Goal: Navigation & Orientation: Understand site structure

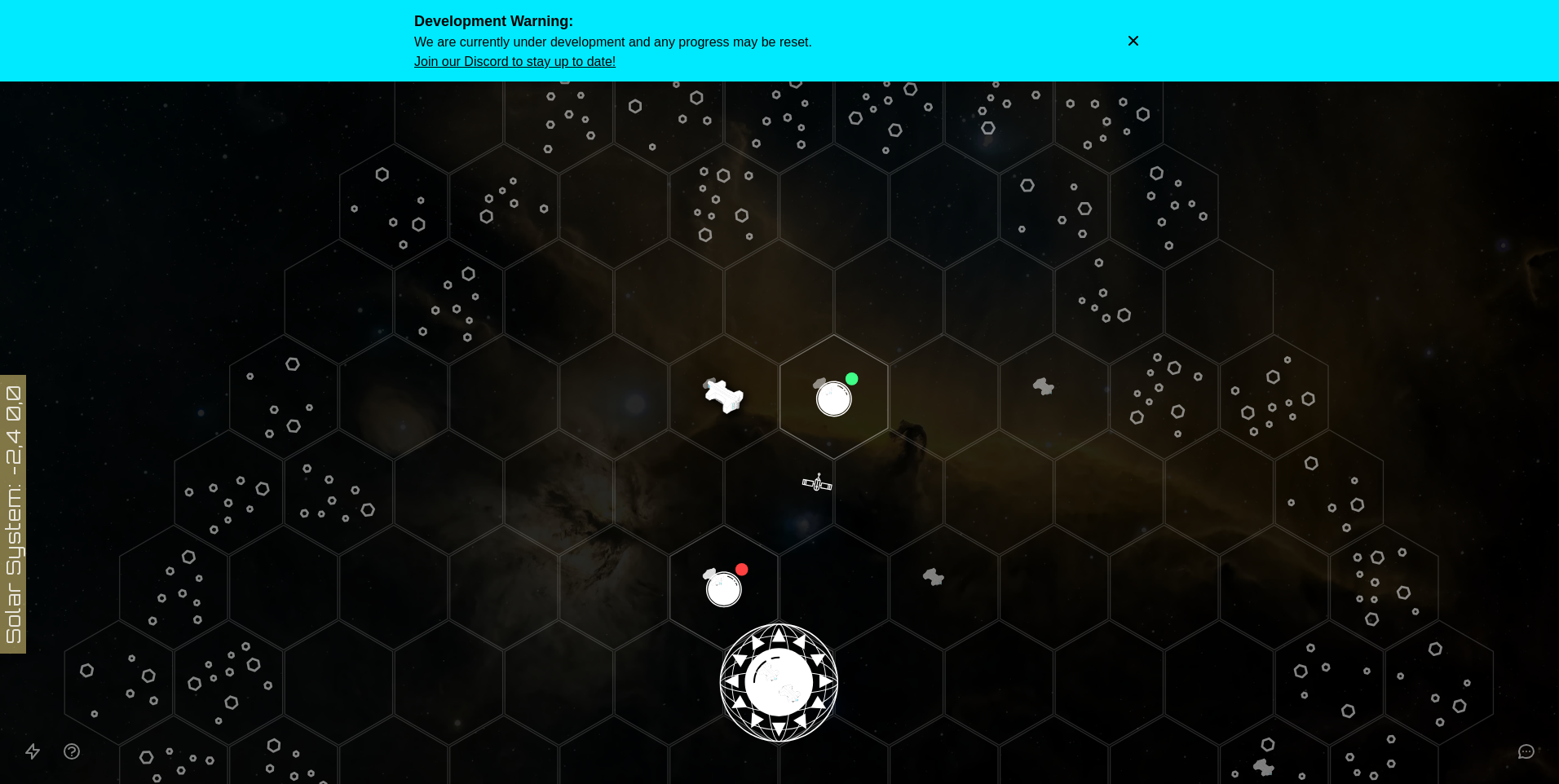
click at [818, 411] on polygon "Hex at coordinates 2,-3, clickable" at bounding box center [834, 397] width 108 height 125
click at [1130, 32] on button "Dismiss warning" at bounding box center [1134, 41] width 23 height 23
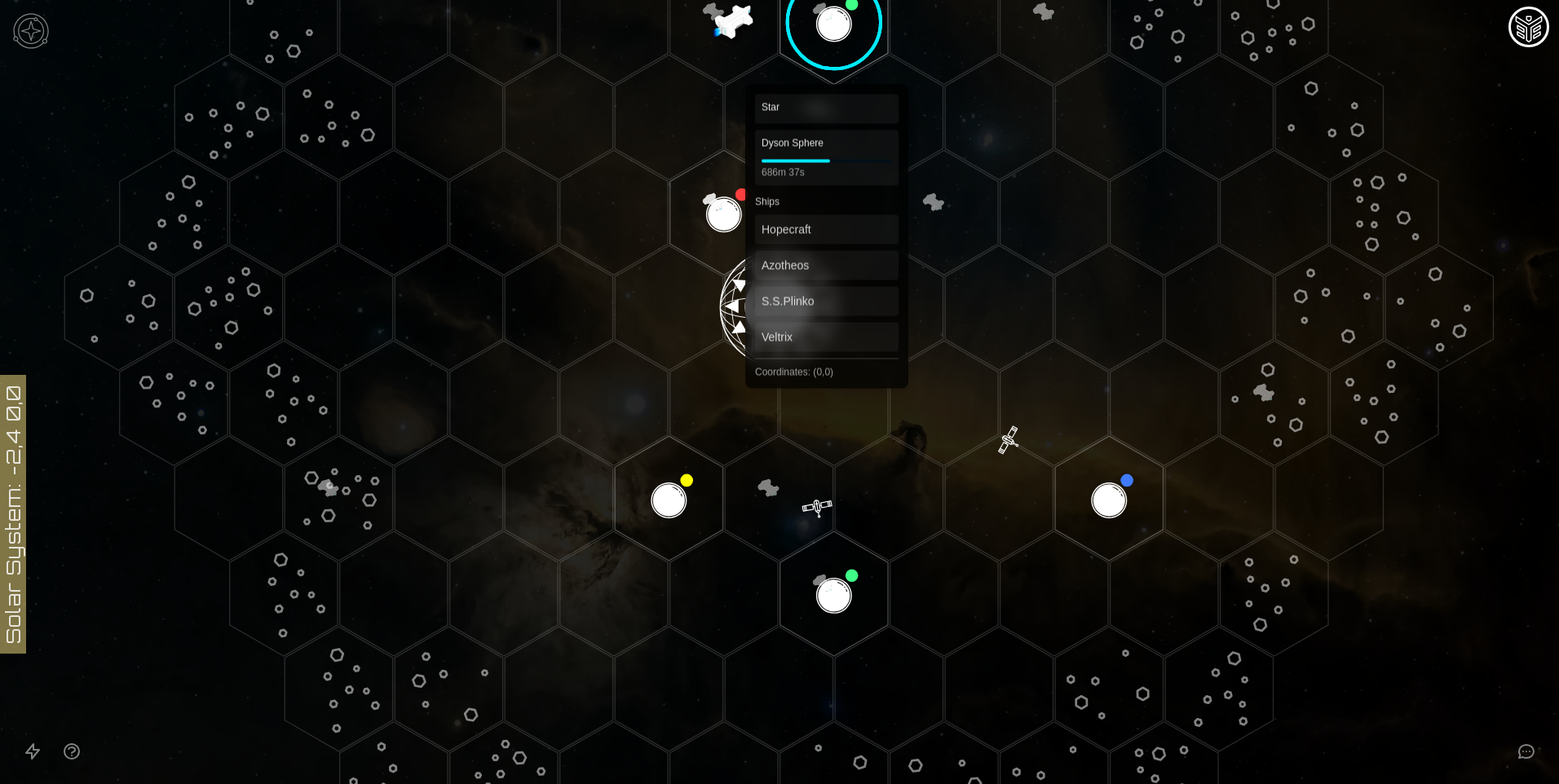
scroll to position [408, 0]
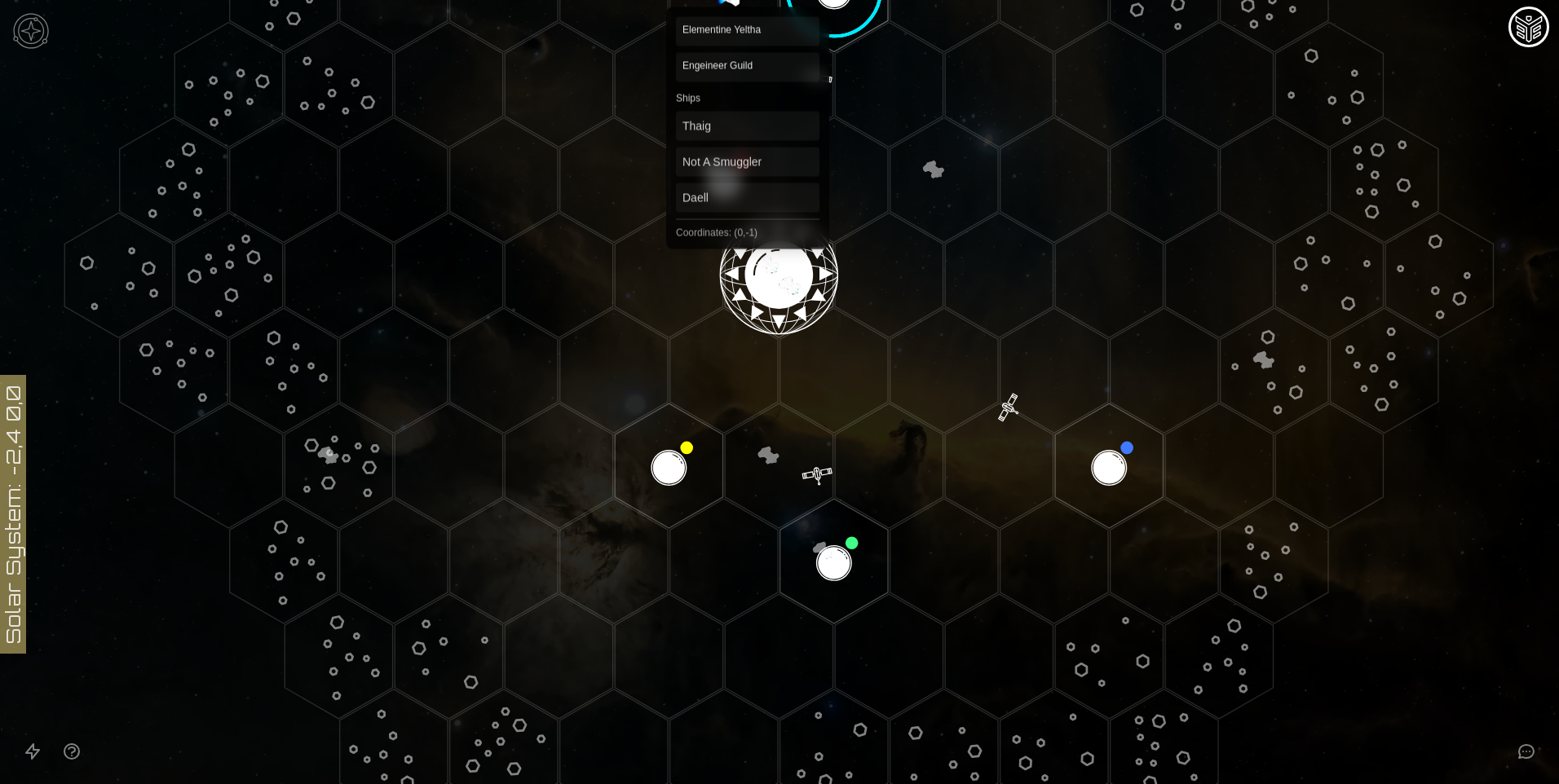
click at [748, 189] on polygon "Hex at coordinates 0,-1, clickable" at bounding box center [725, 180] width 108 height 125
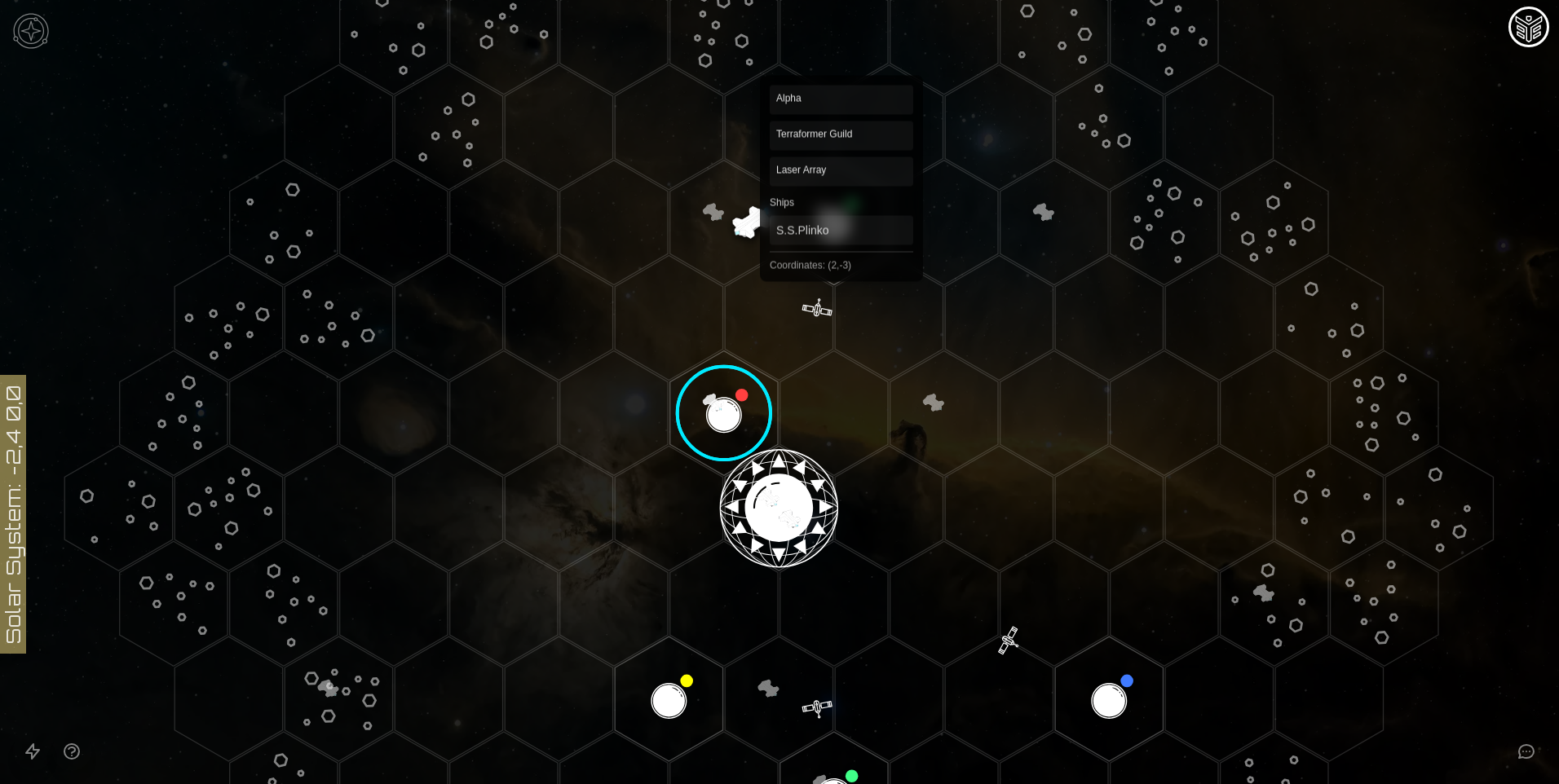
scroll to position [163, 0]
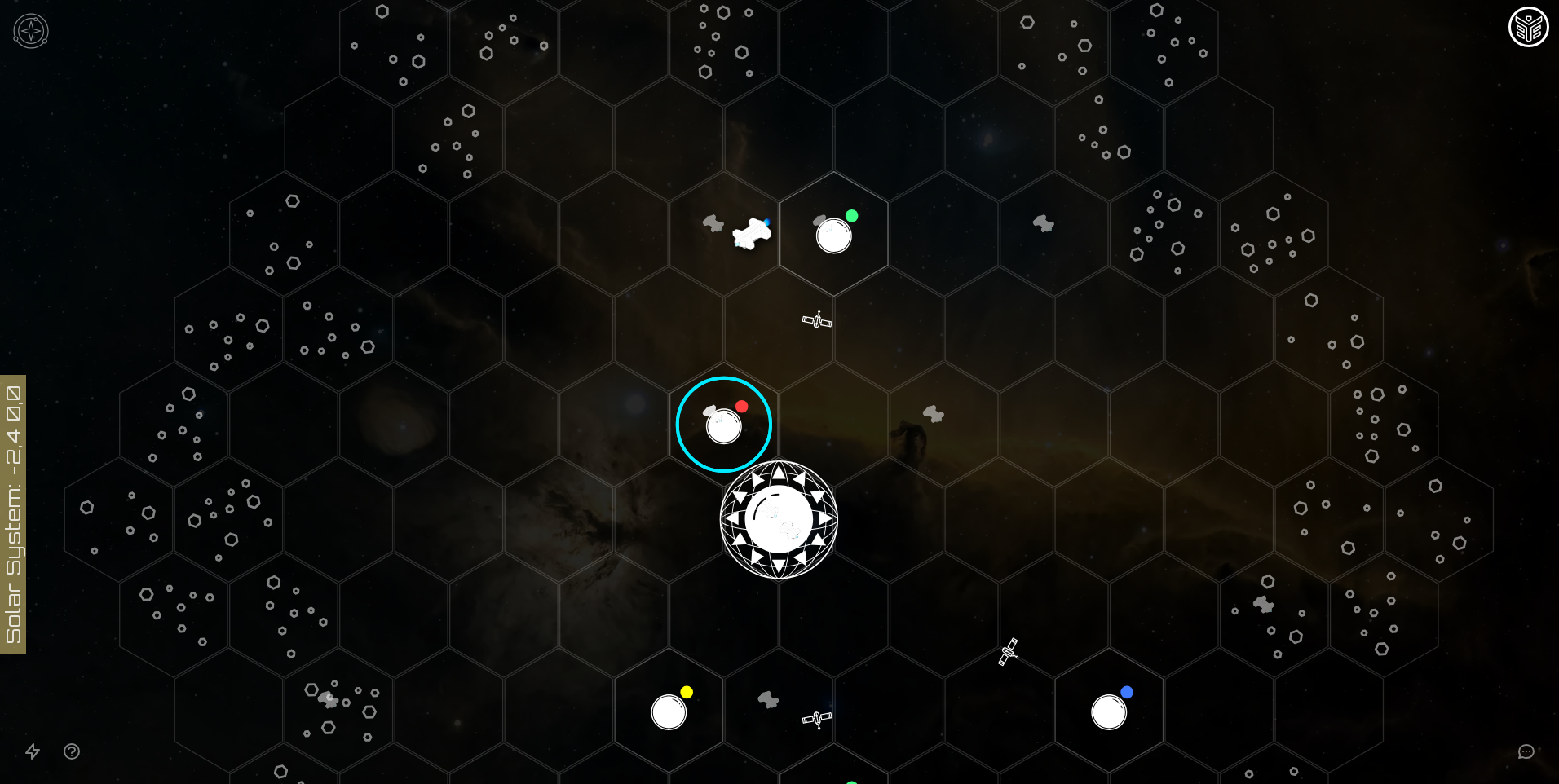
click at [720, 413] on image at bounding box center [725, 425] width 128 height 128
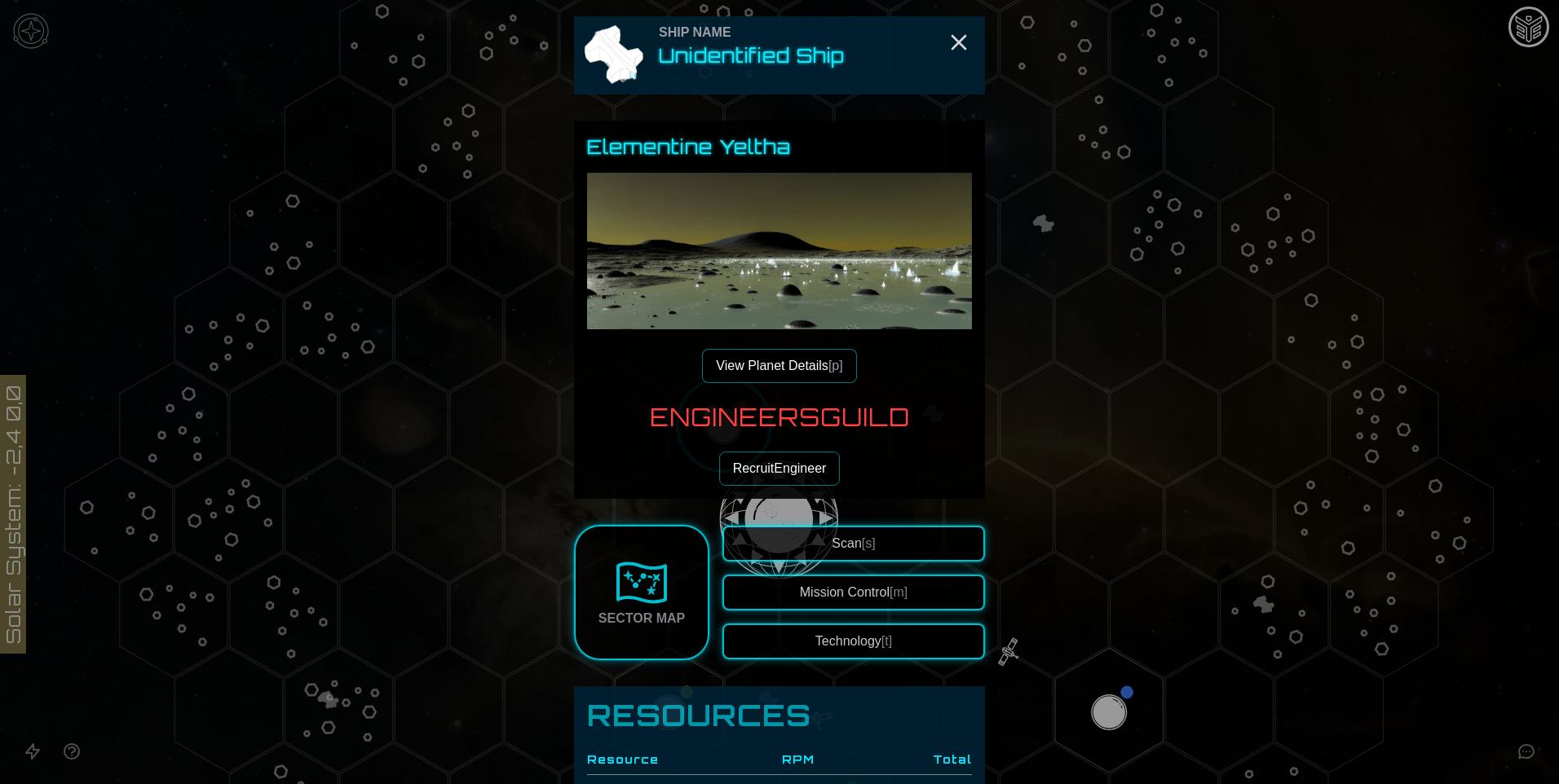
click at [720, 383] on button "View Planet Details [p]" at bounding box center [780, 366] width 154 height 34
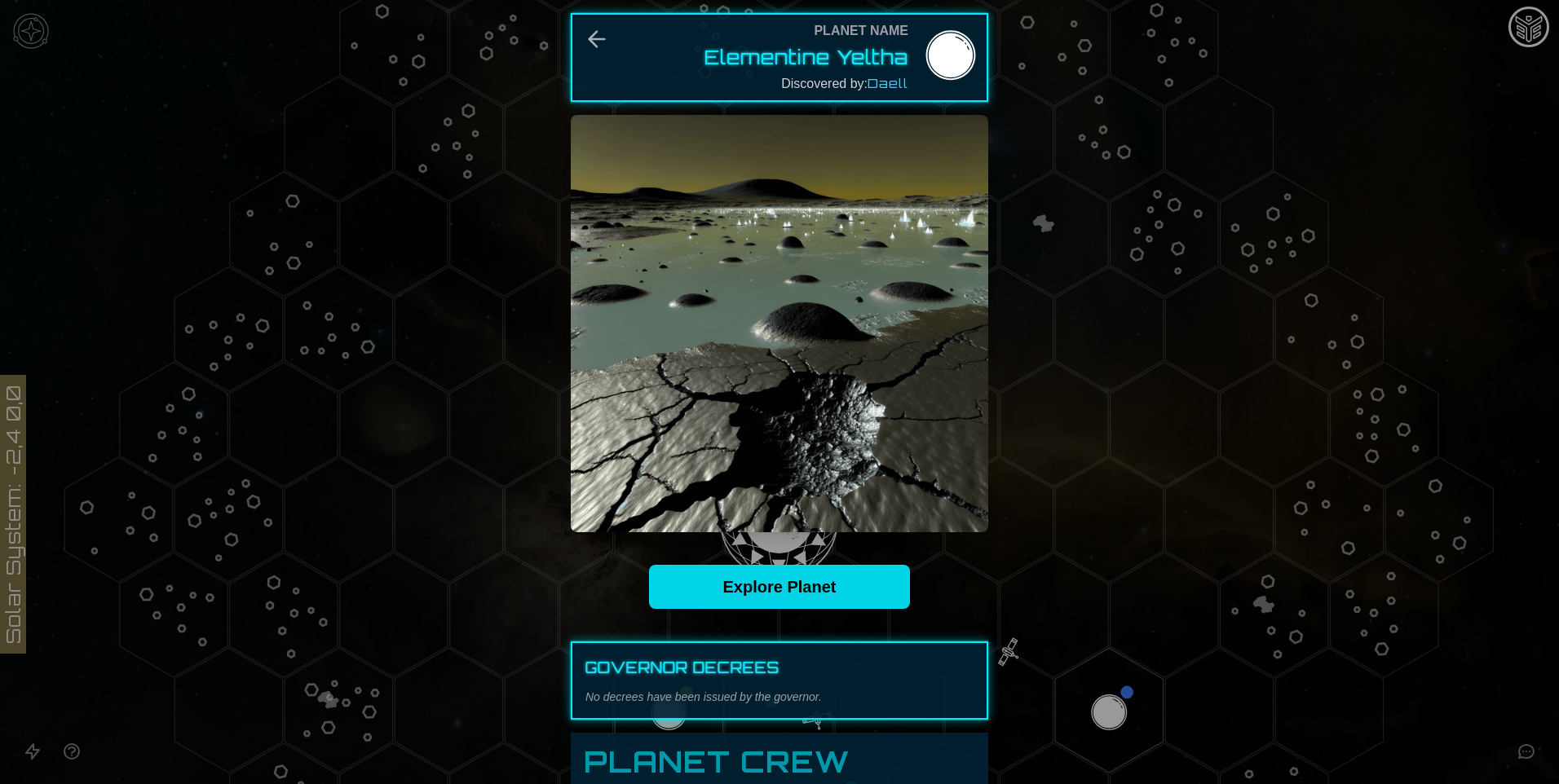
click at [790, 593] on link "Explore Planet" at bounding box center [780, 587] width 261 height 44
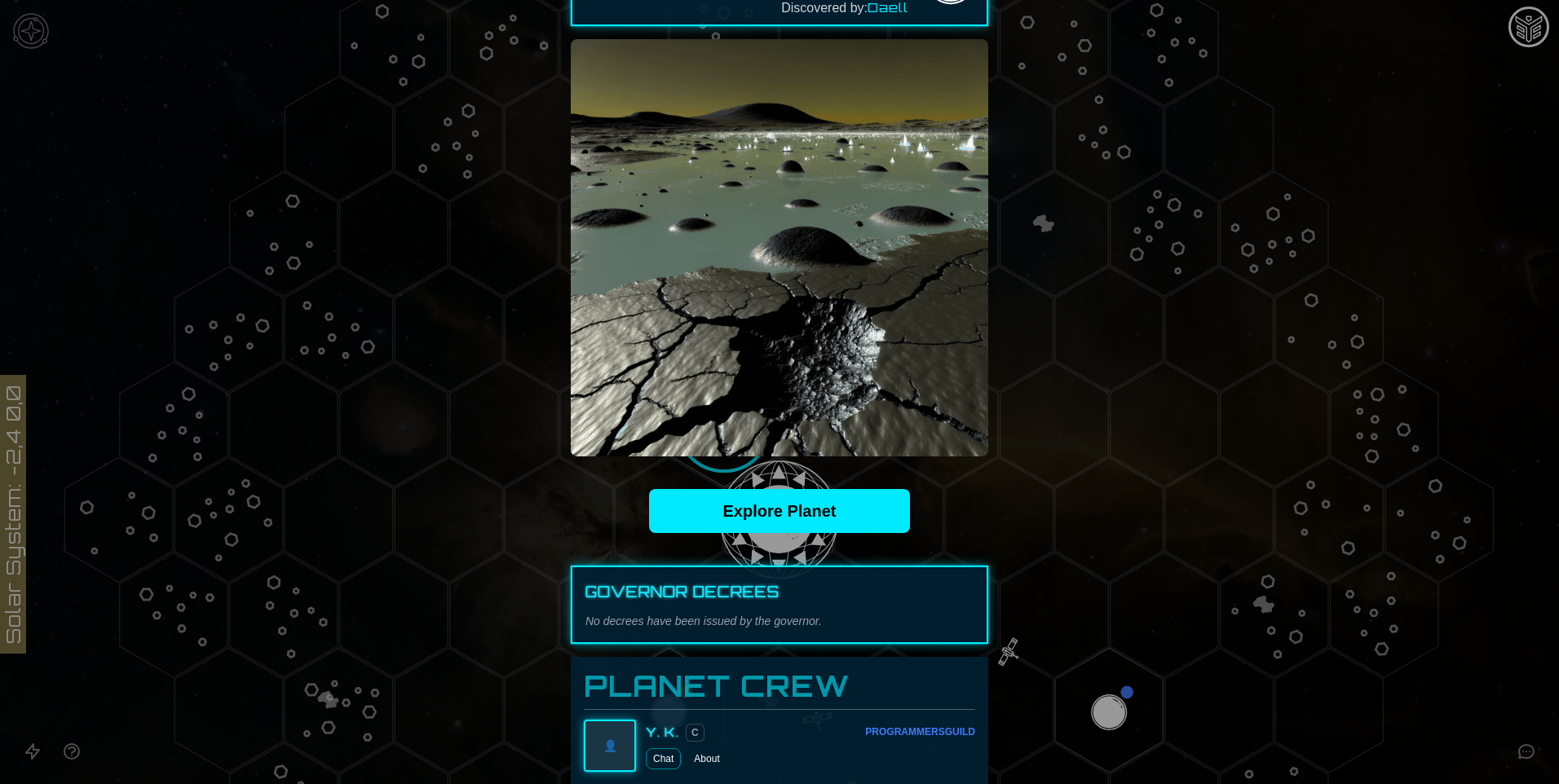
scroll to position [0, 0]
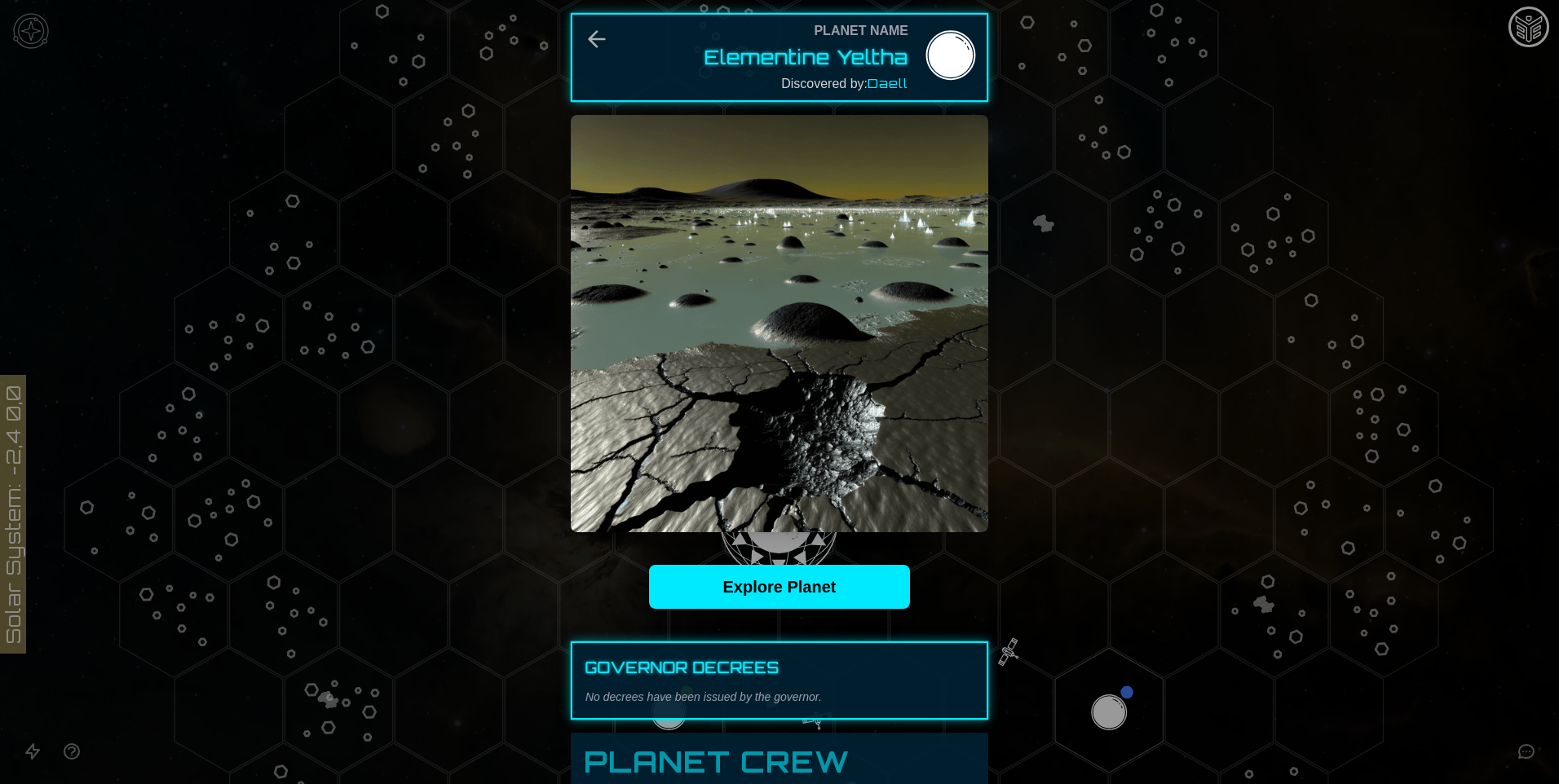
click at [743, 88] on div "Planet Name Elementine Yeltha Discovered by: [PERSON_NAME]" at bounding box center [806, 57] width 204 height 73
click at [584, 43] on icon "Back" at bounding box center [597, 39] width 26 height 26
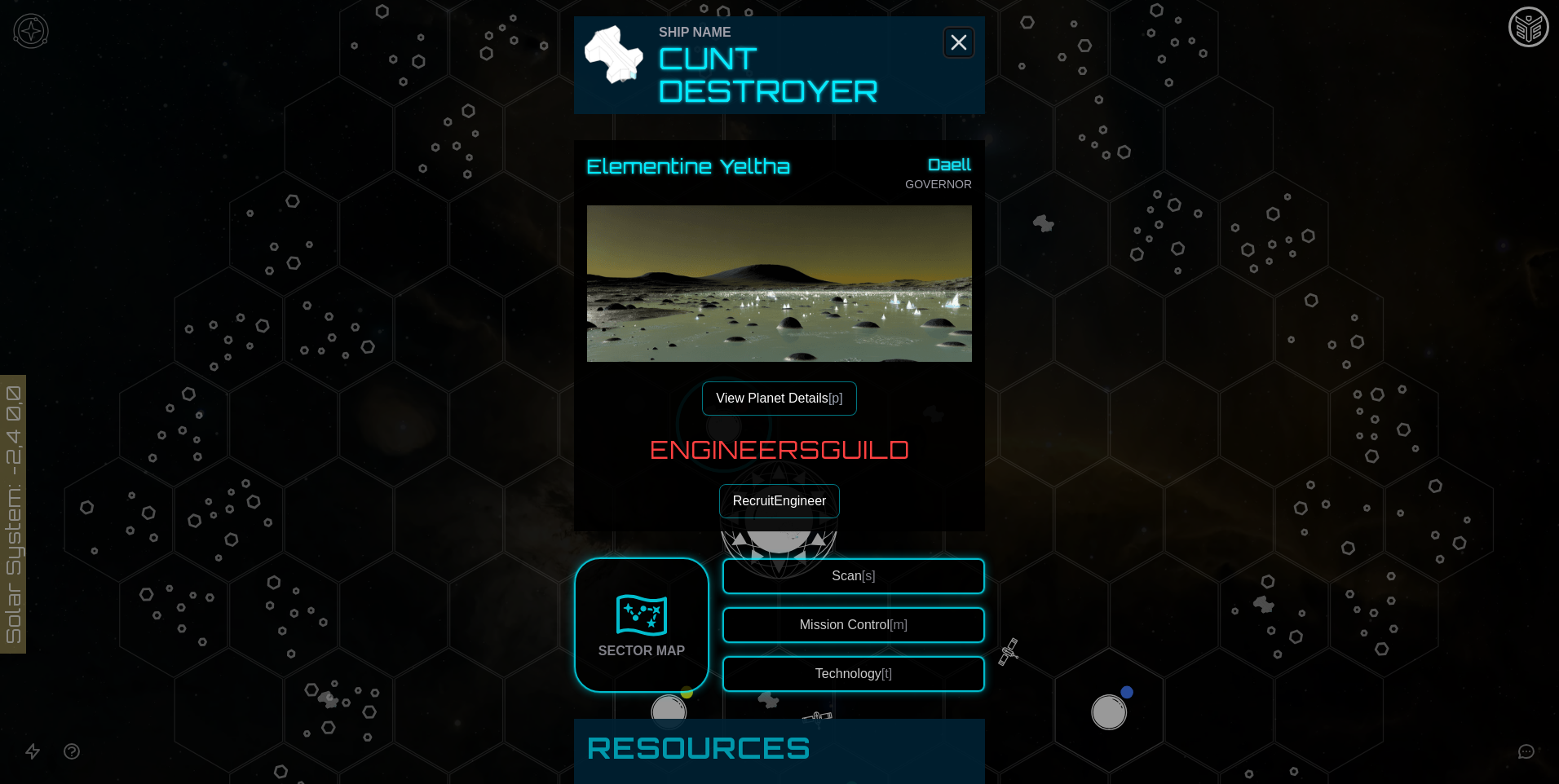
click at [948, 43] on icon "Close" at bounding box center [959, 43] width 26 height 26
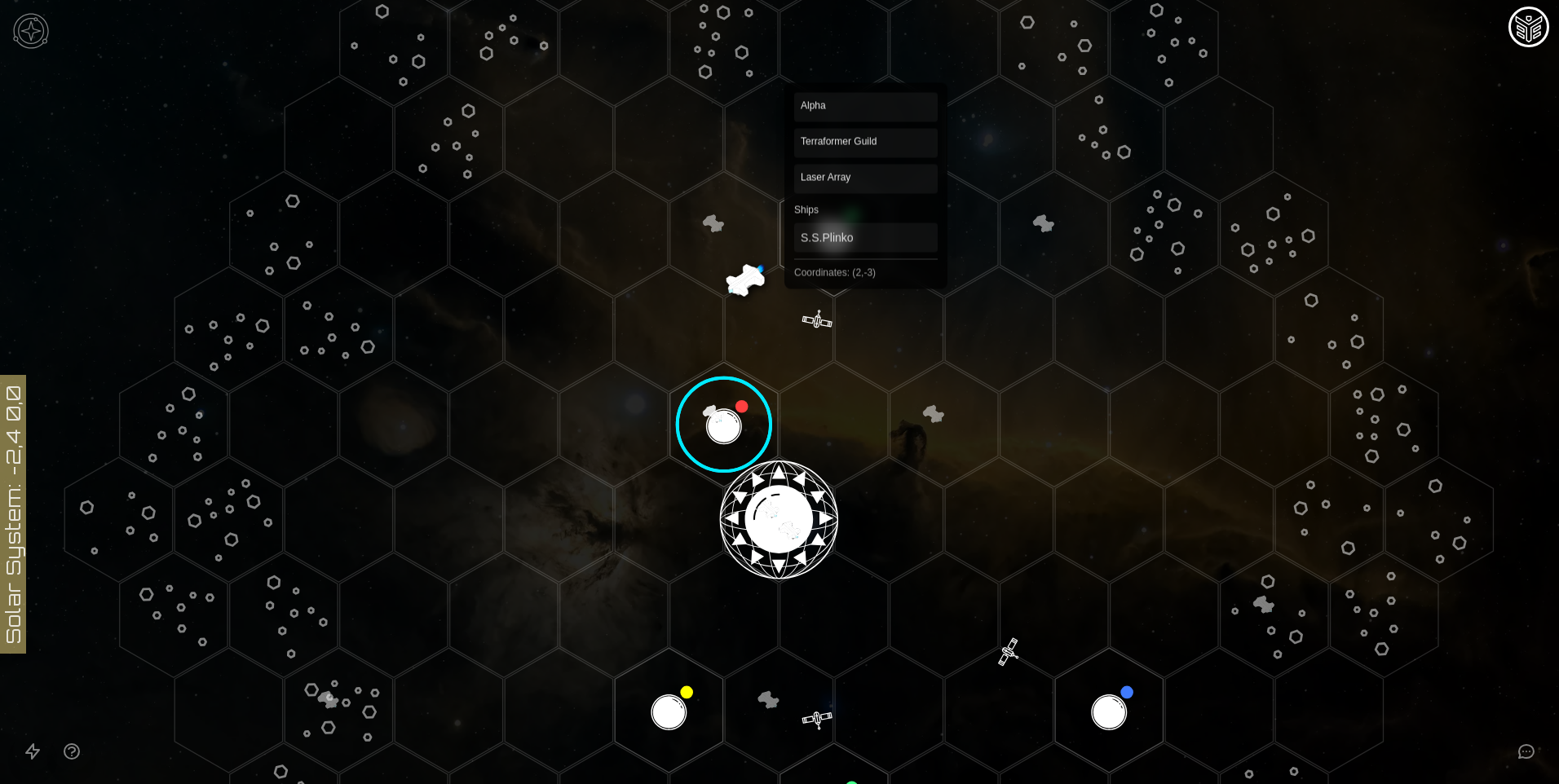
click at [860, 249] on polygon "Hex at coordinates 2,-3, clickable" at bounding box center [834, 234] width 108 height 125
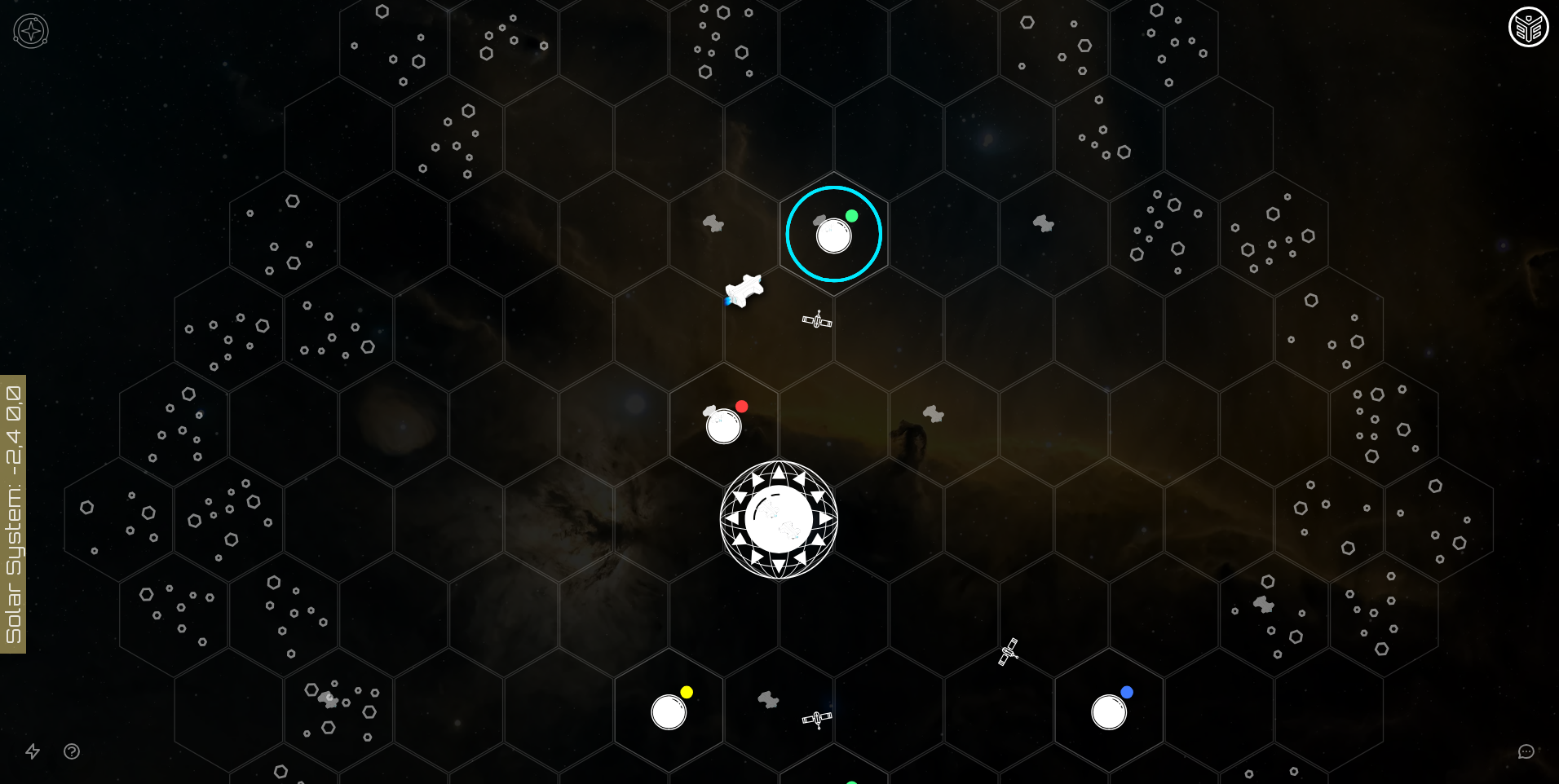
click at [836, 246] on image at bounding box center [834, 234] width 128 height 128
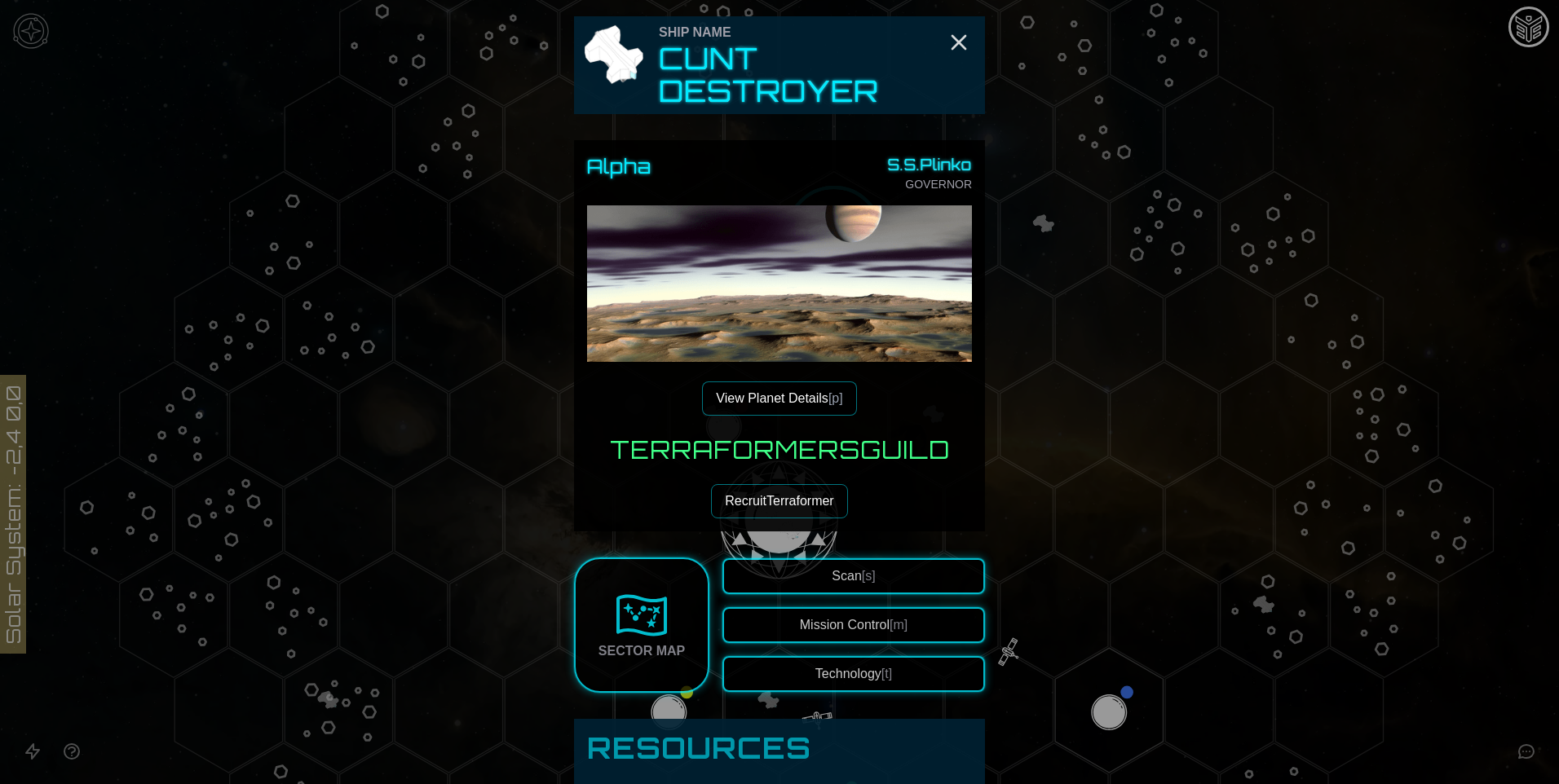
click at [836, 246] on img at bounding box center [780, 397] width 385 height 385
click at [965, 41] on icon "Close" at bounding box center [959, 43] width 26 height 26
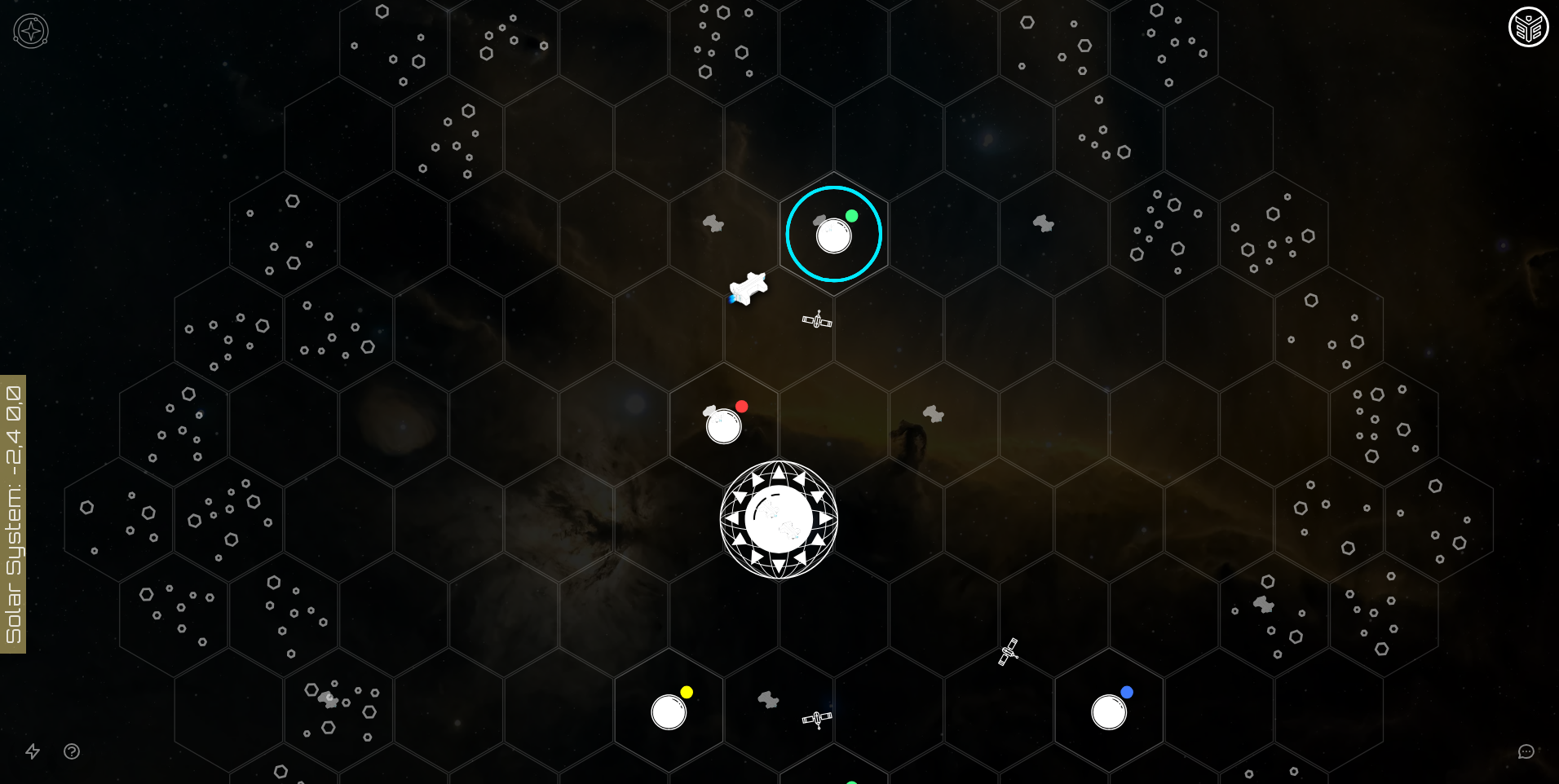
click at [818, 244] on image at bounding box center [834, 234] width 128 height 128
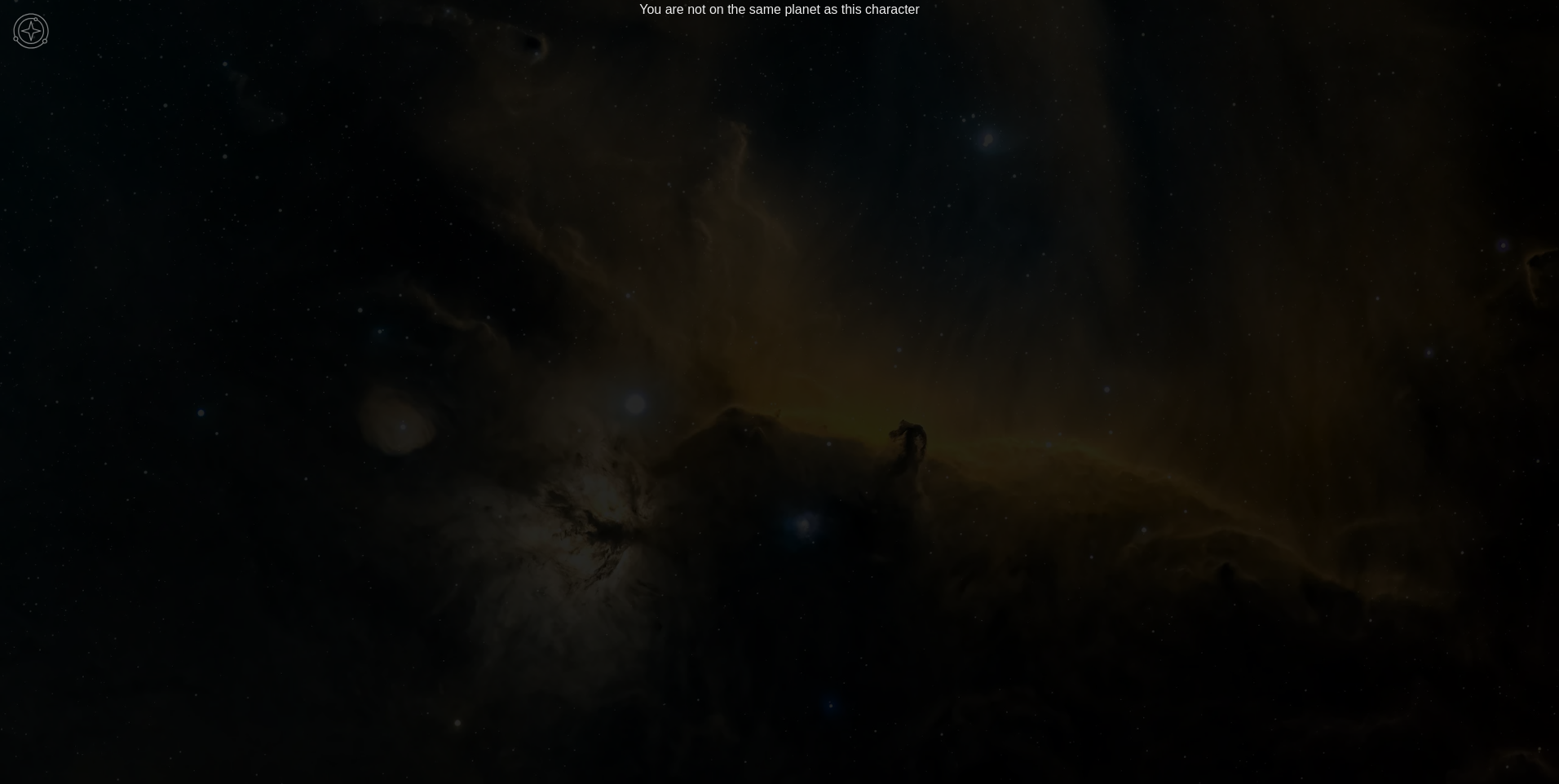
click at [836, 223] on main "You are not on the same planet as this character" at bounding box center [780, 392] width 1559 height 784
click at [38, 23] on img at bounding box center [31, 31] width 49 height 49
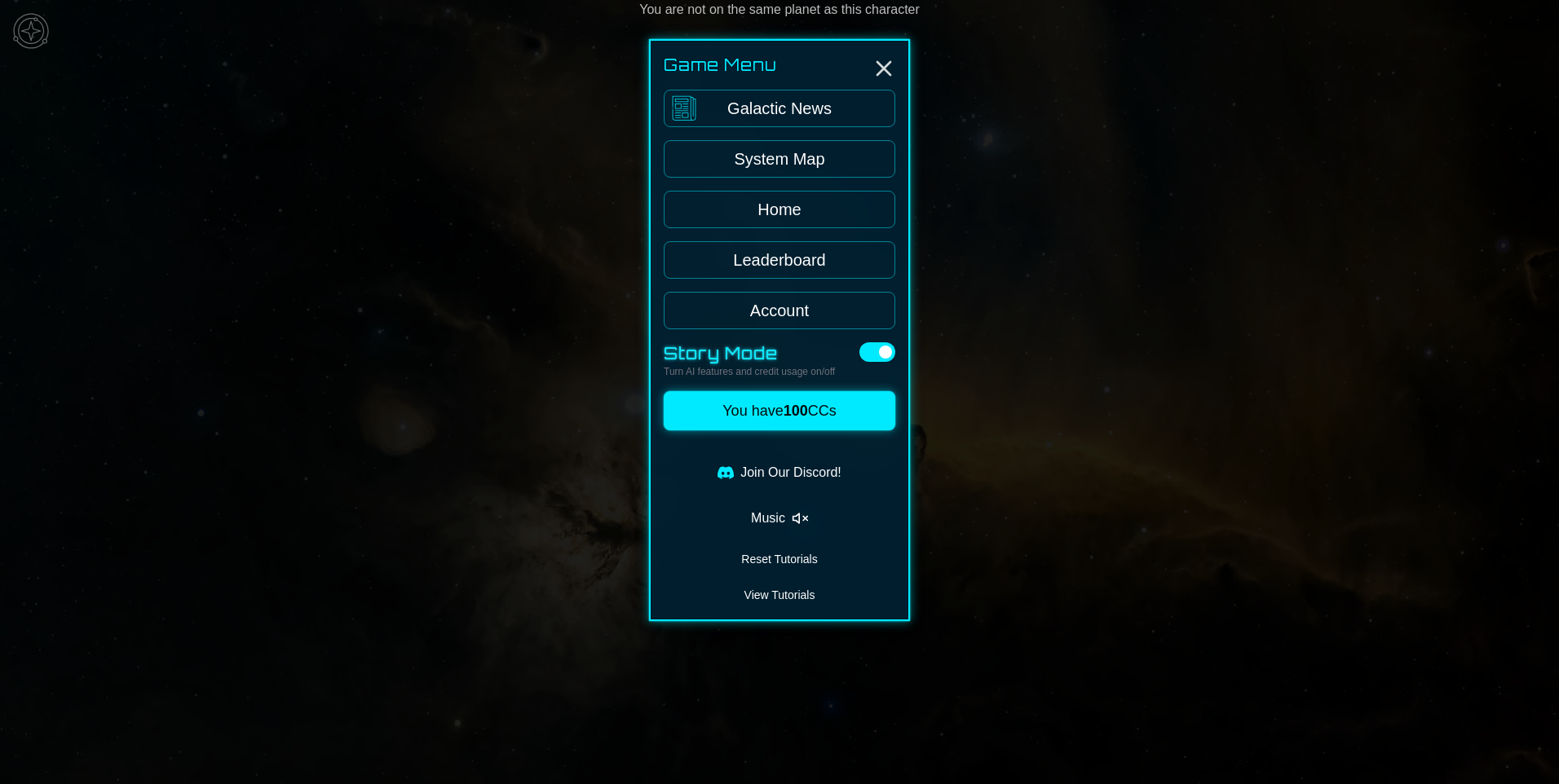
click at [794, 159] on link "System Map" at bounding box center [780, 159] width 231 height 38
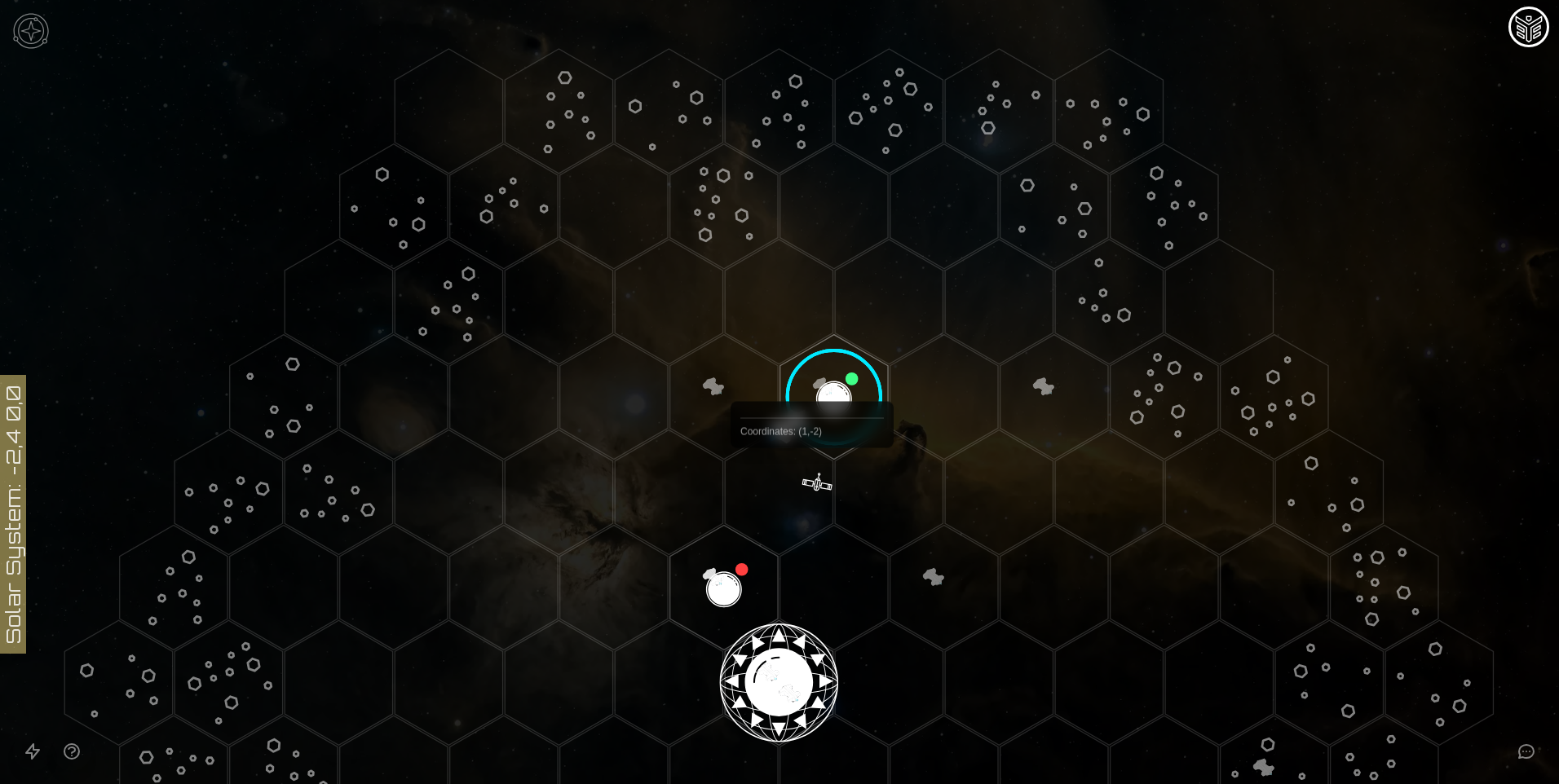
click at [812, 486] on polygon "Hex at coordinates 1,-2, clickable" at bounding box center [779, 491] width 108 height 125
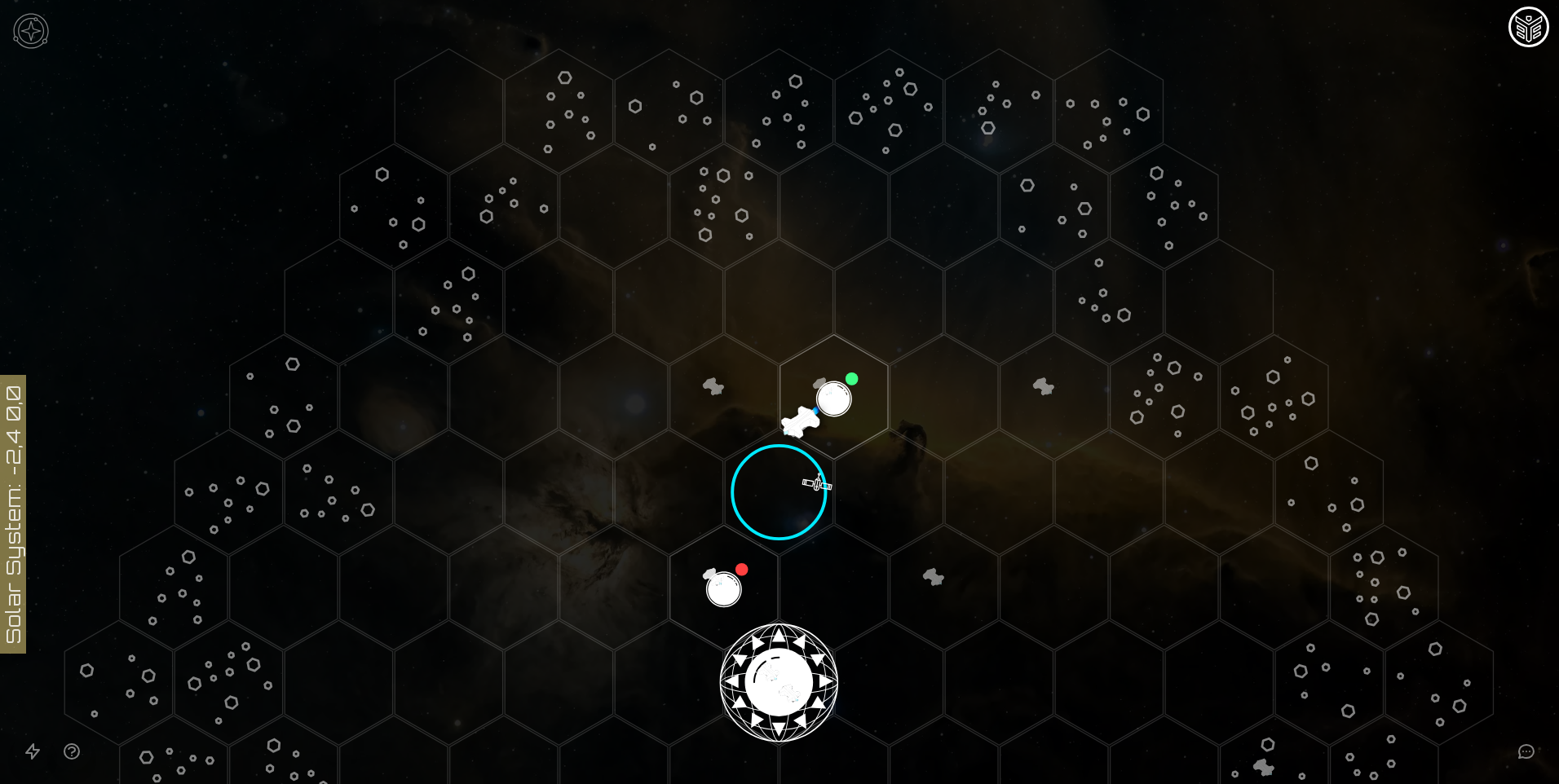
click at [806, 481] on polygon "Hex at coordinates 1,-2, clickable" at bounding box center [779, 491] width 108 height 125
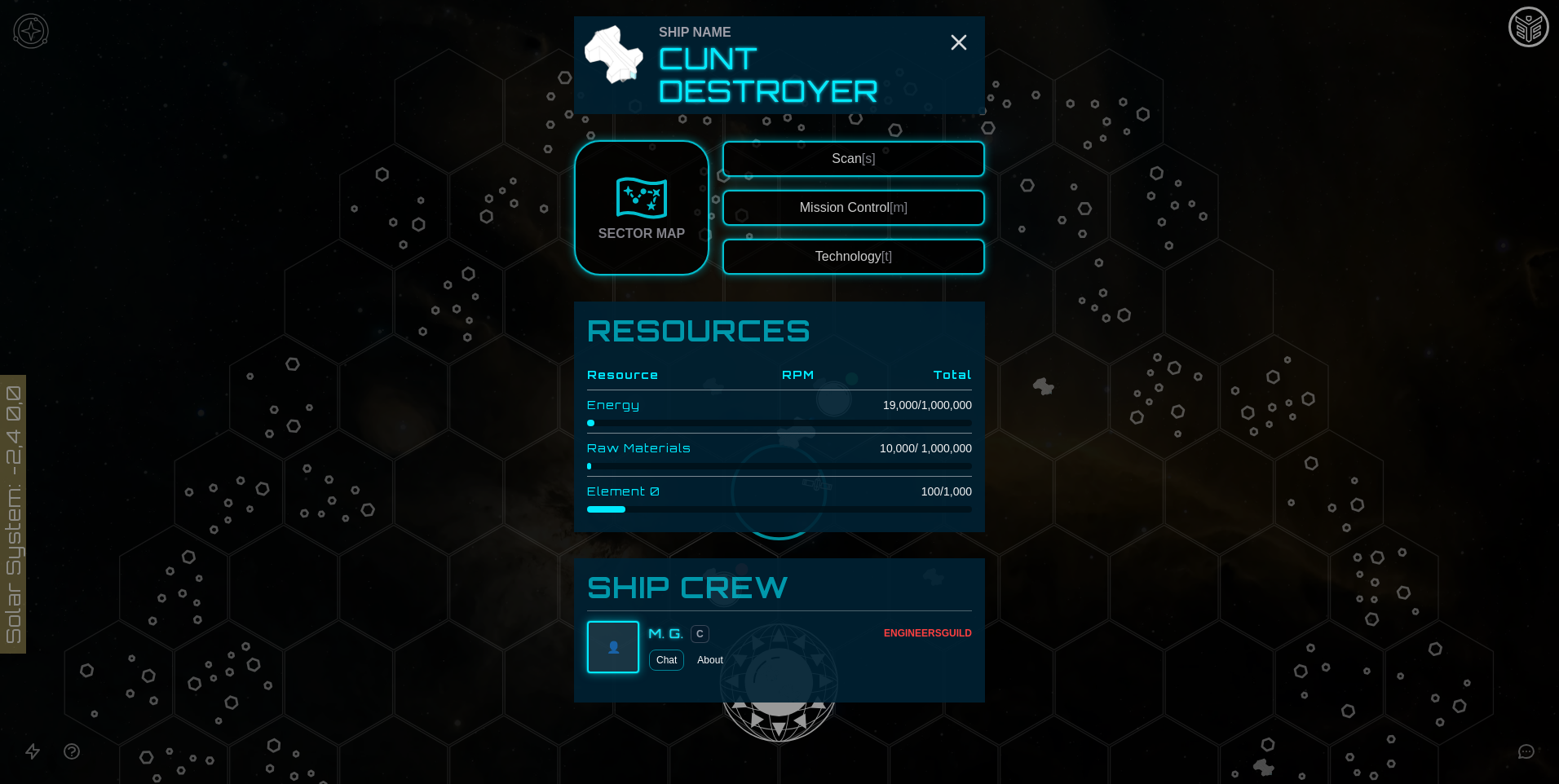
click at [872, 150] on button "Scan [s]" at bounding box center [853, 159] width 263 height 36
click at [955, 30] on icon "Close" at bounding box center [959, 43] width 26 height 26
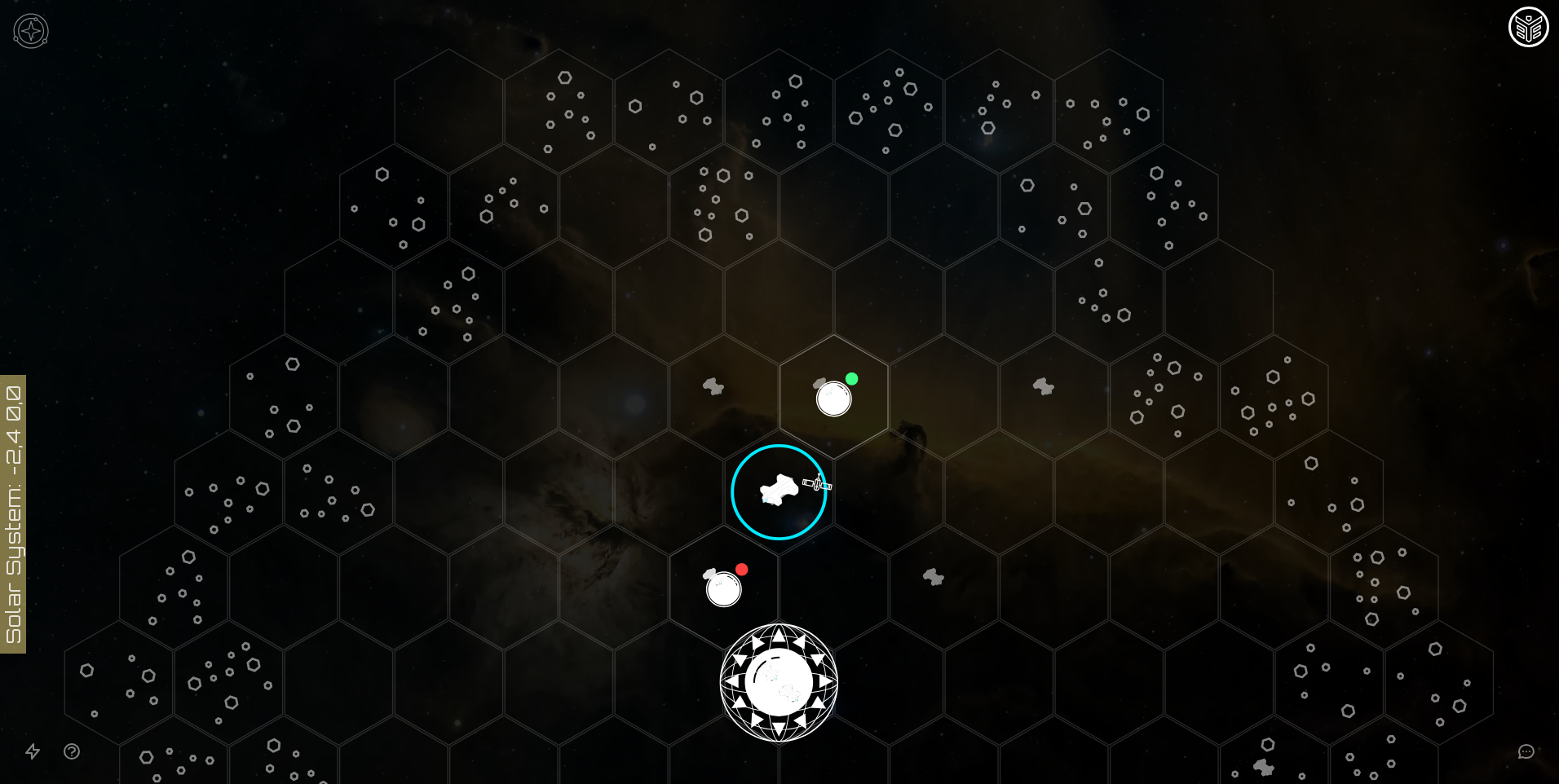
click at [796, 507] on polygon "Hex at coordinates 1,-2, clickable" at bounding box center [779, 491] width 108 height 125
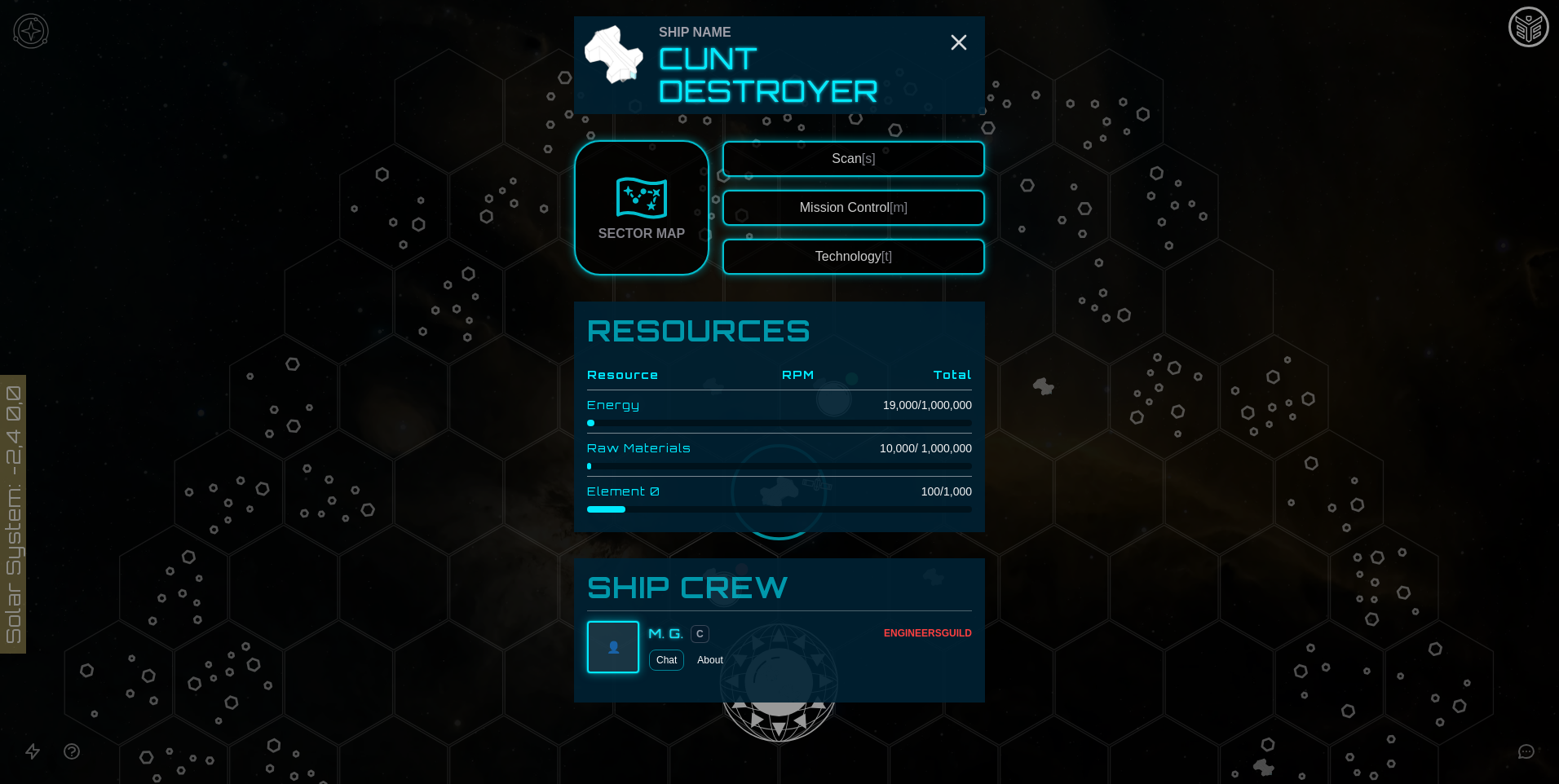
click at [831, 217] on button "Mission Control [m]" at bounding box center [853, 208] width 263 height 36
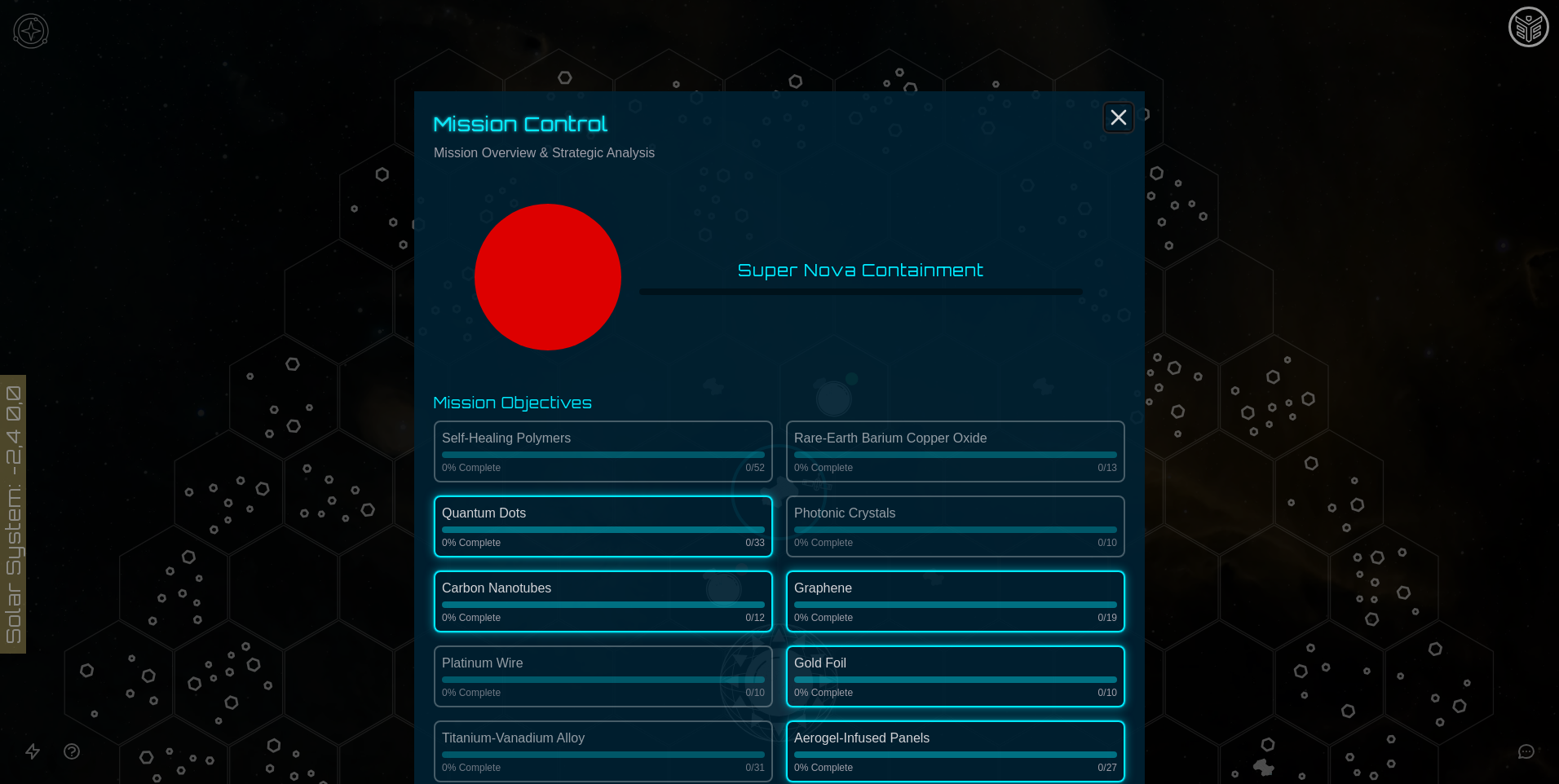
click at [1116, 118] on icon "Close" at bounding box center [1119, 118] width 26 height 26
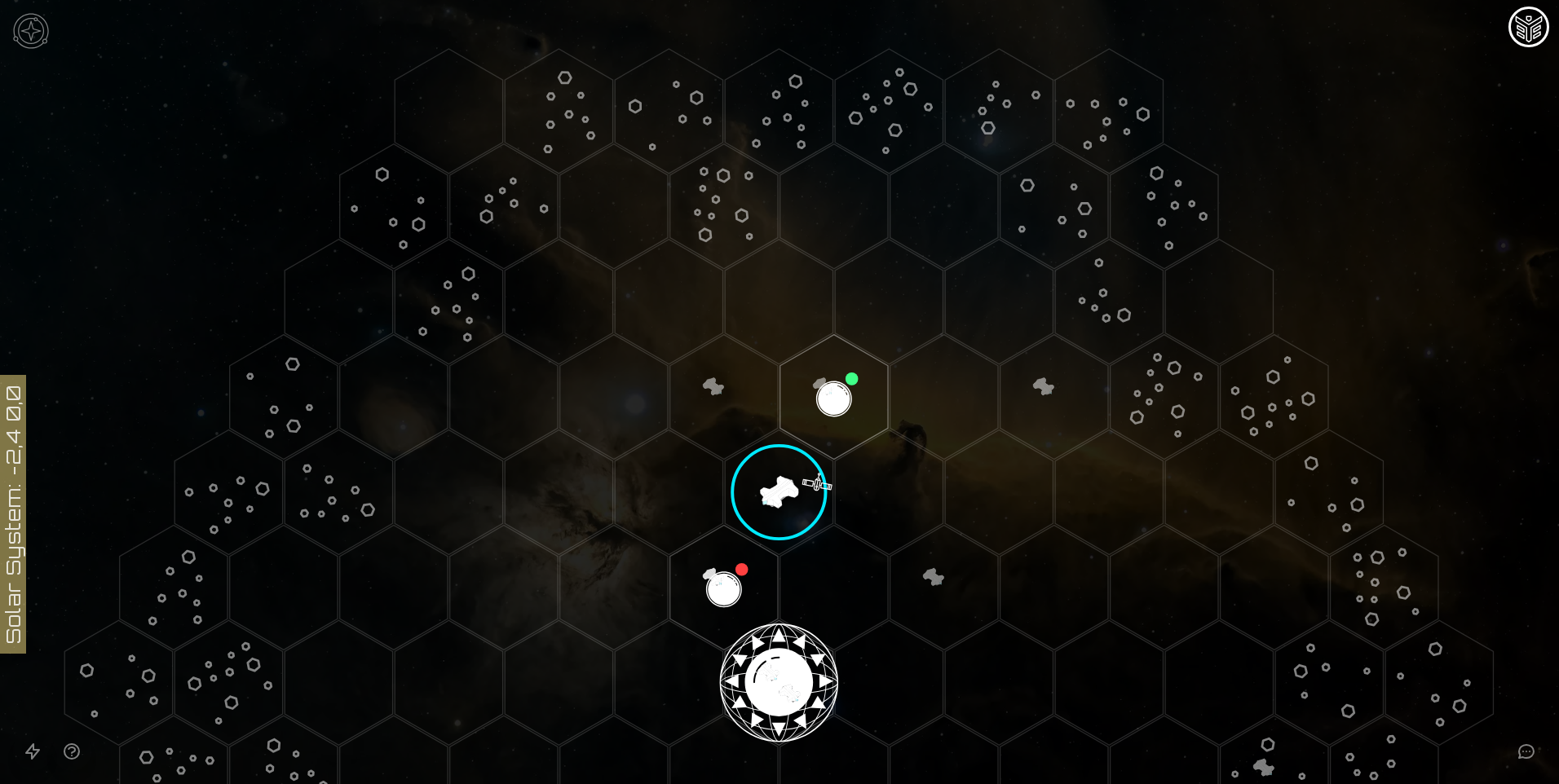
click at [36, 35] on img at bounding box center [31, 31] width 49 height 49
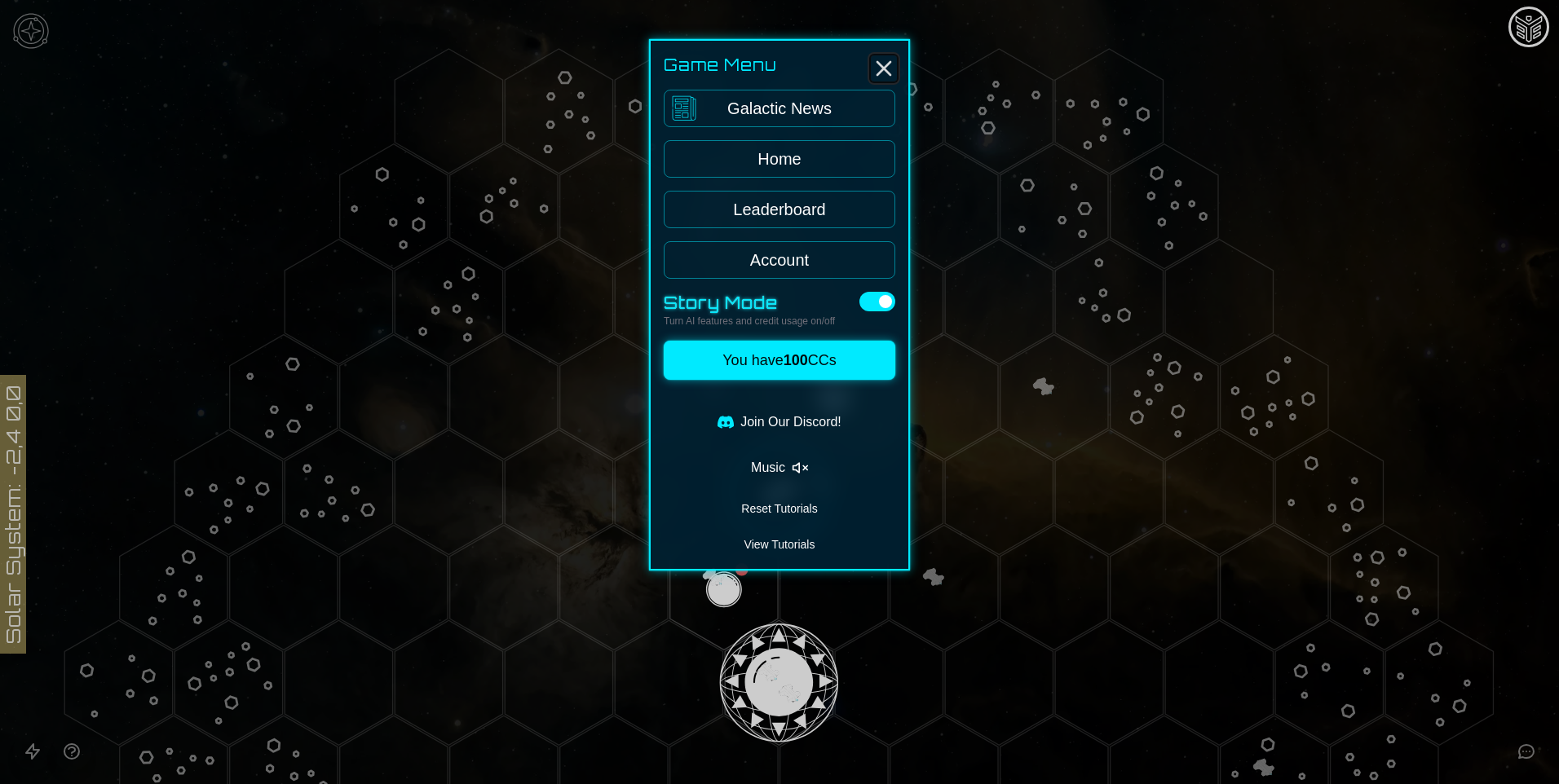
drag, startPoint x: 890, startPoint y: 65, endPoint x: 878, endPoint y: 92, distance: 29.5
click at [890, 65] on icon "Close" at bounding box center [884, 69] width 26 height 26
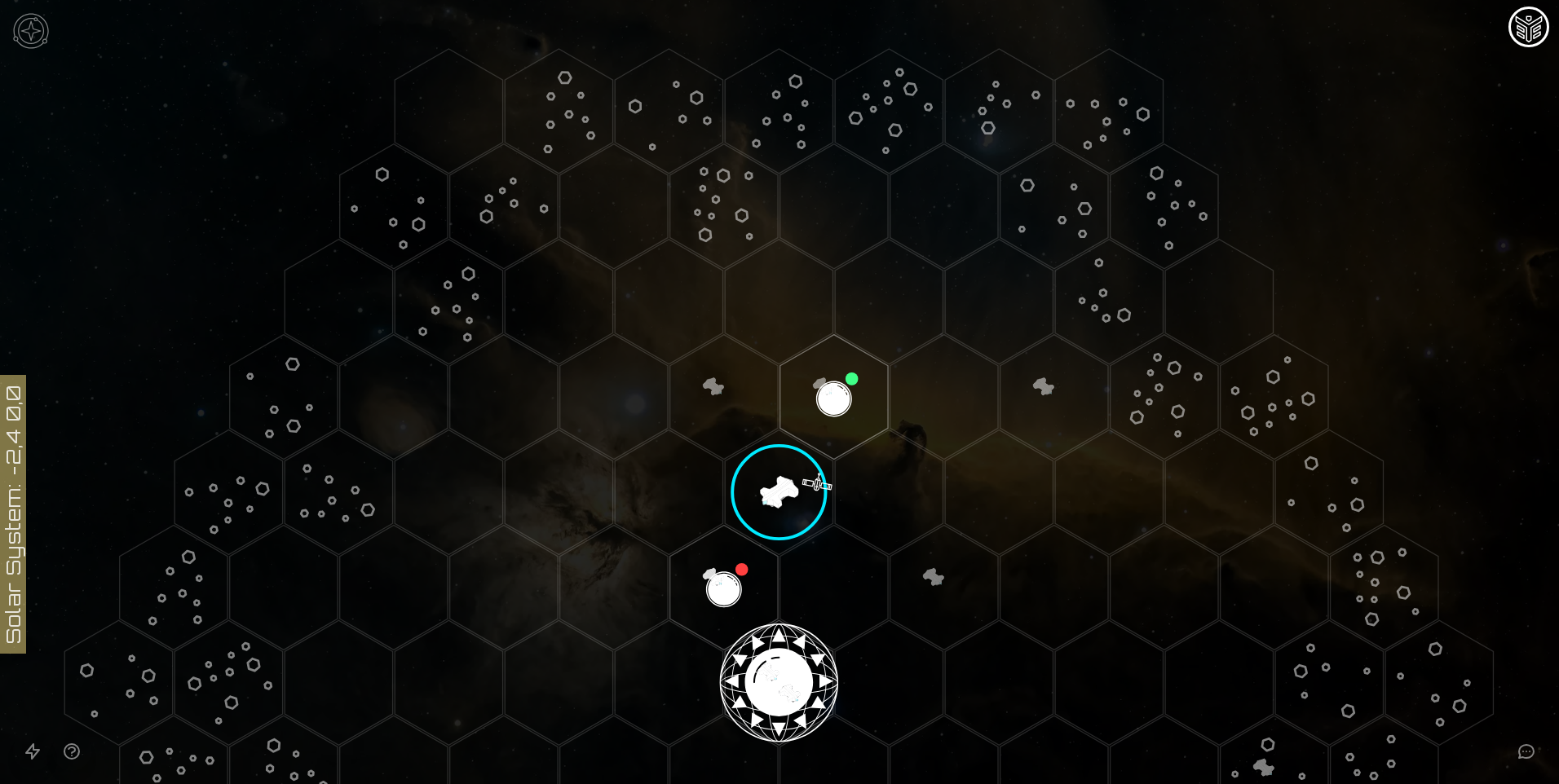
click at [763, 493] on polygon "Hex at coordinates 1,-2, clickable" at bounding box center [779, 491] width 108 height 125
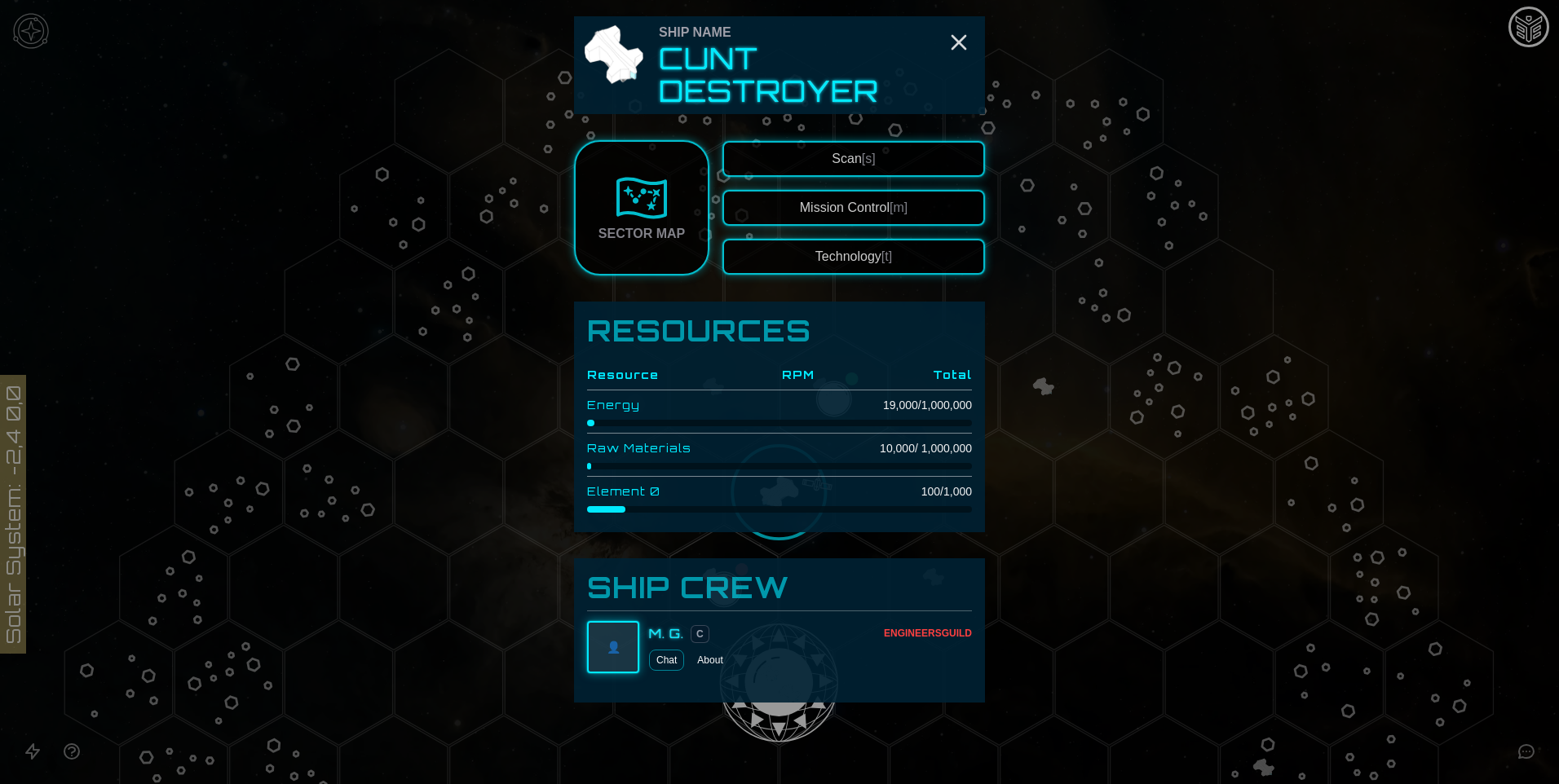
click at [618, 227] on div "Sector Map" at bounding box center [642, 234] width 87 height 20
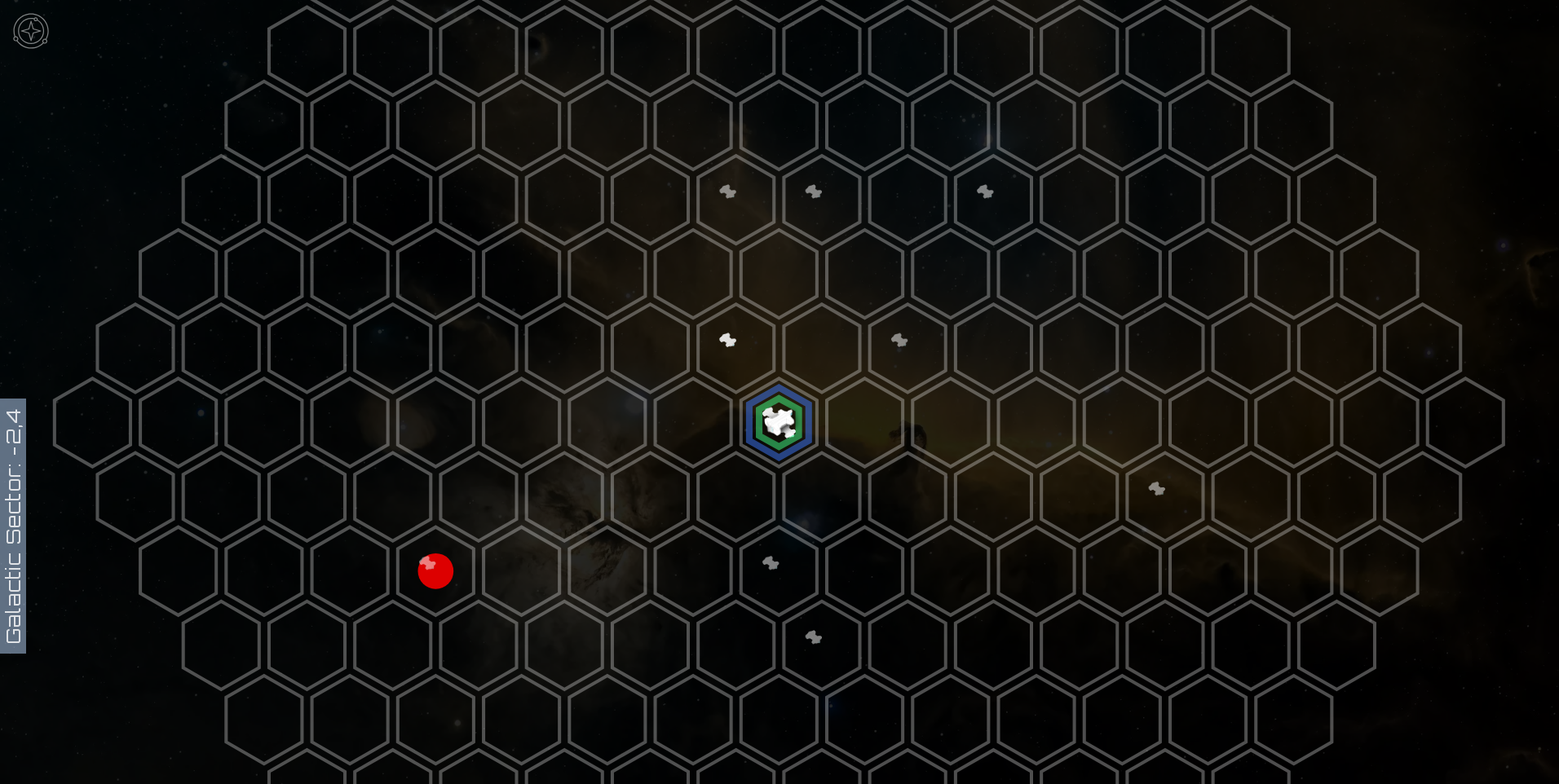
scroll to position [241, 0]
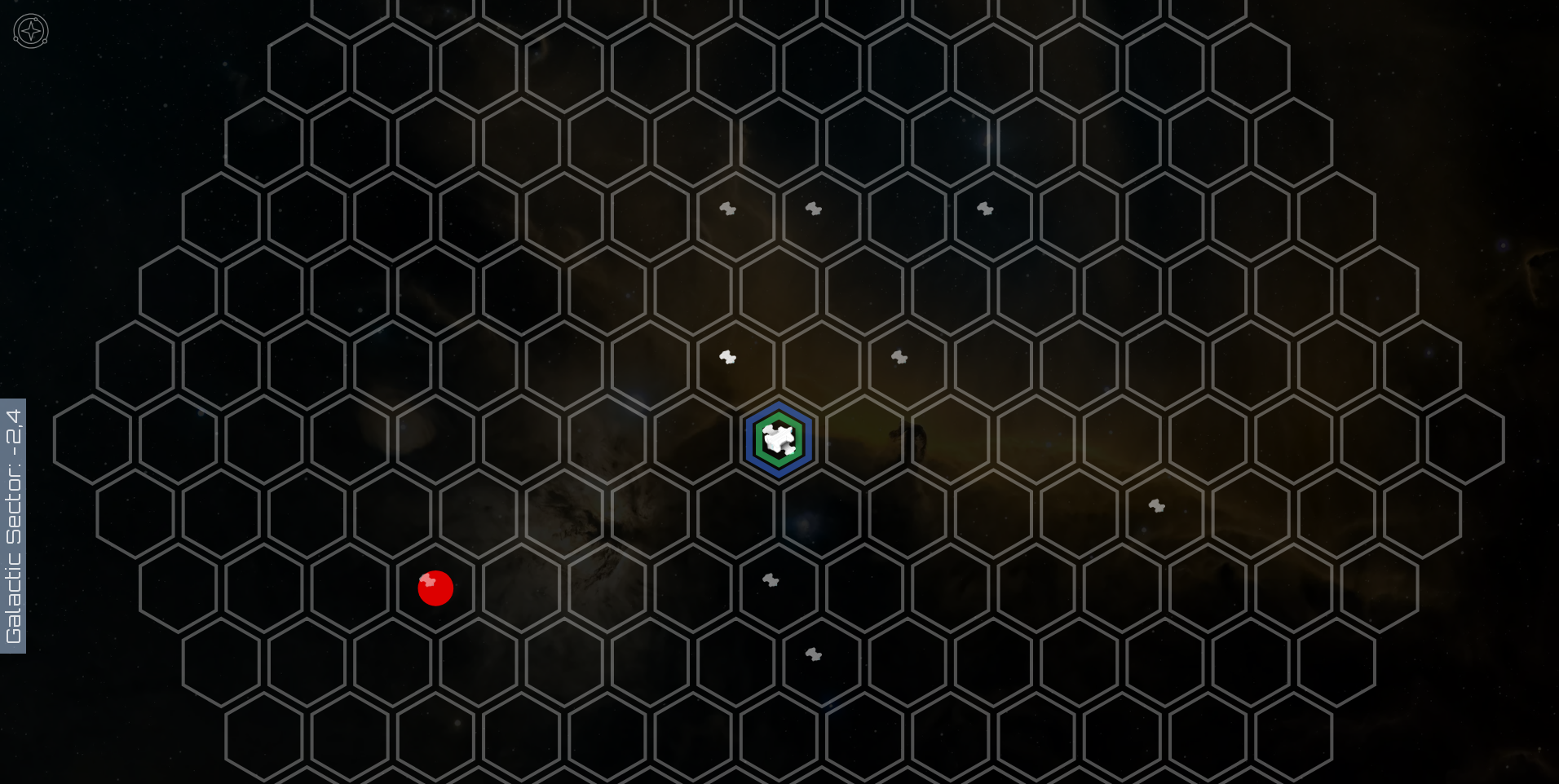
click at [438, 591] on polygon at bounding box center [436, 589] width 76 height 88
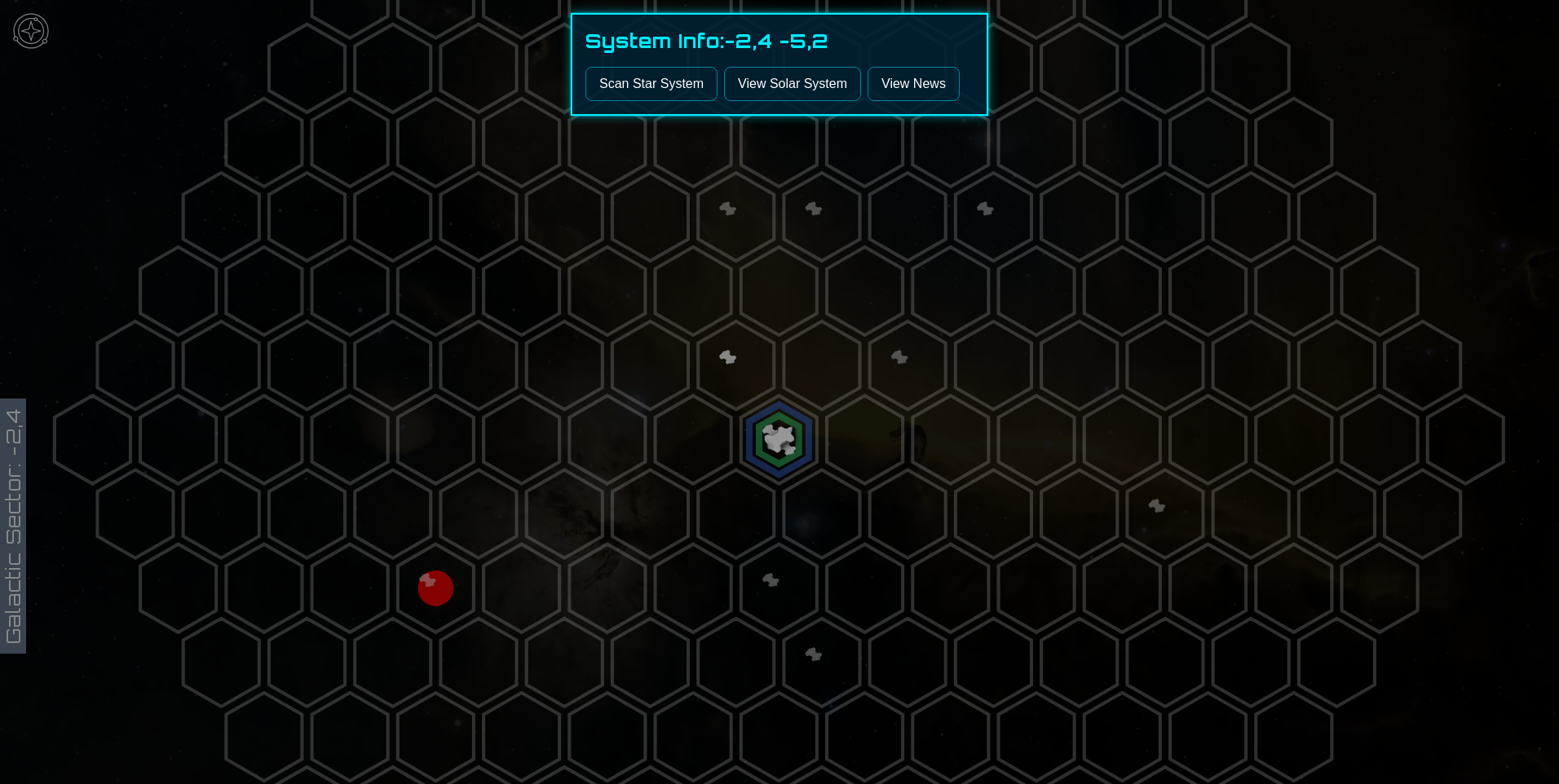
click at [775, 81] on link "View Solar System" at bounding box center [793, 84] width 137 height 34
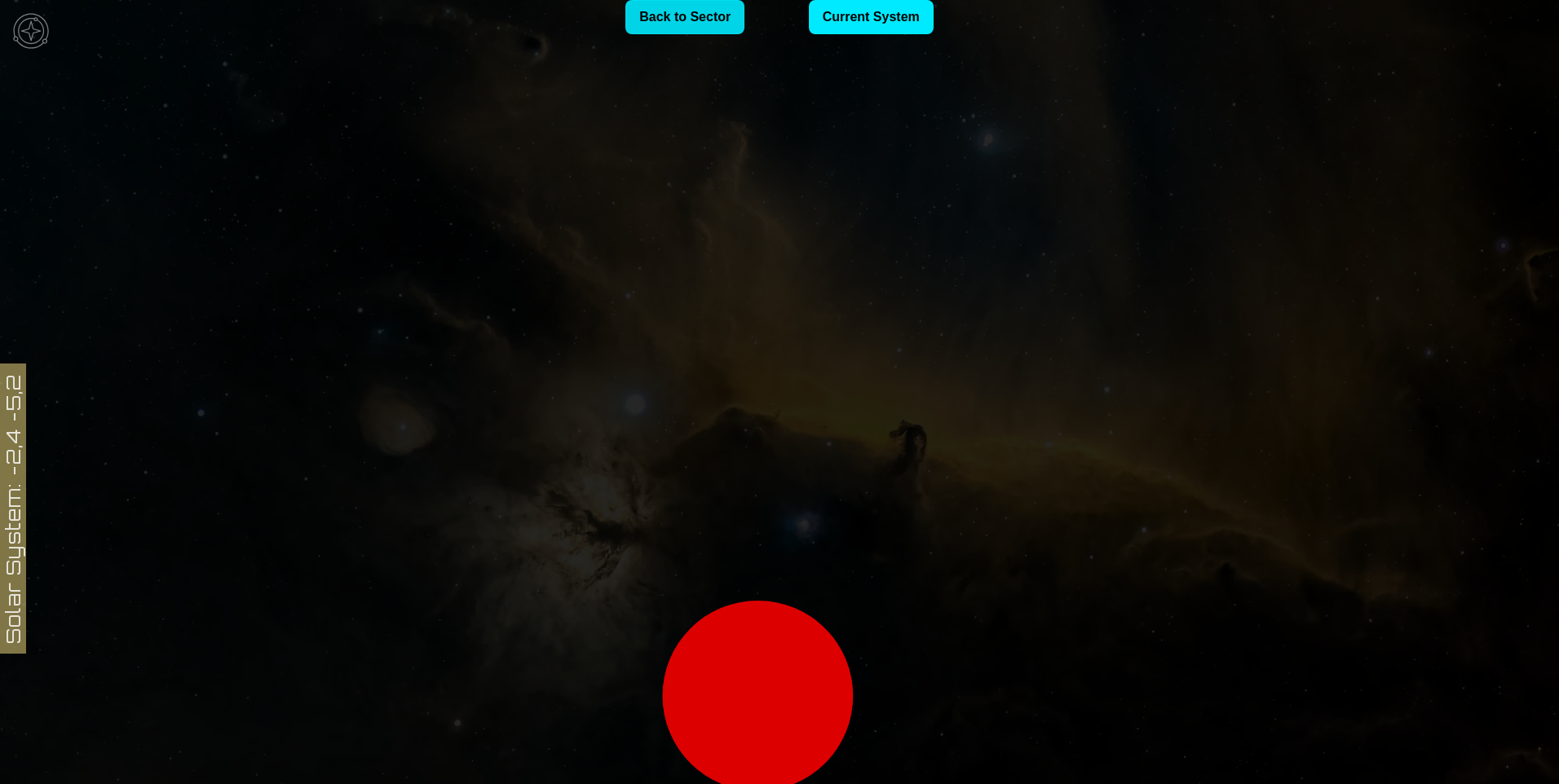
click at [707, 21] on link "Back to Sector" at bounding box center [685, 17] width 119 height 34
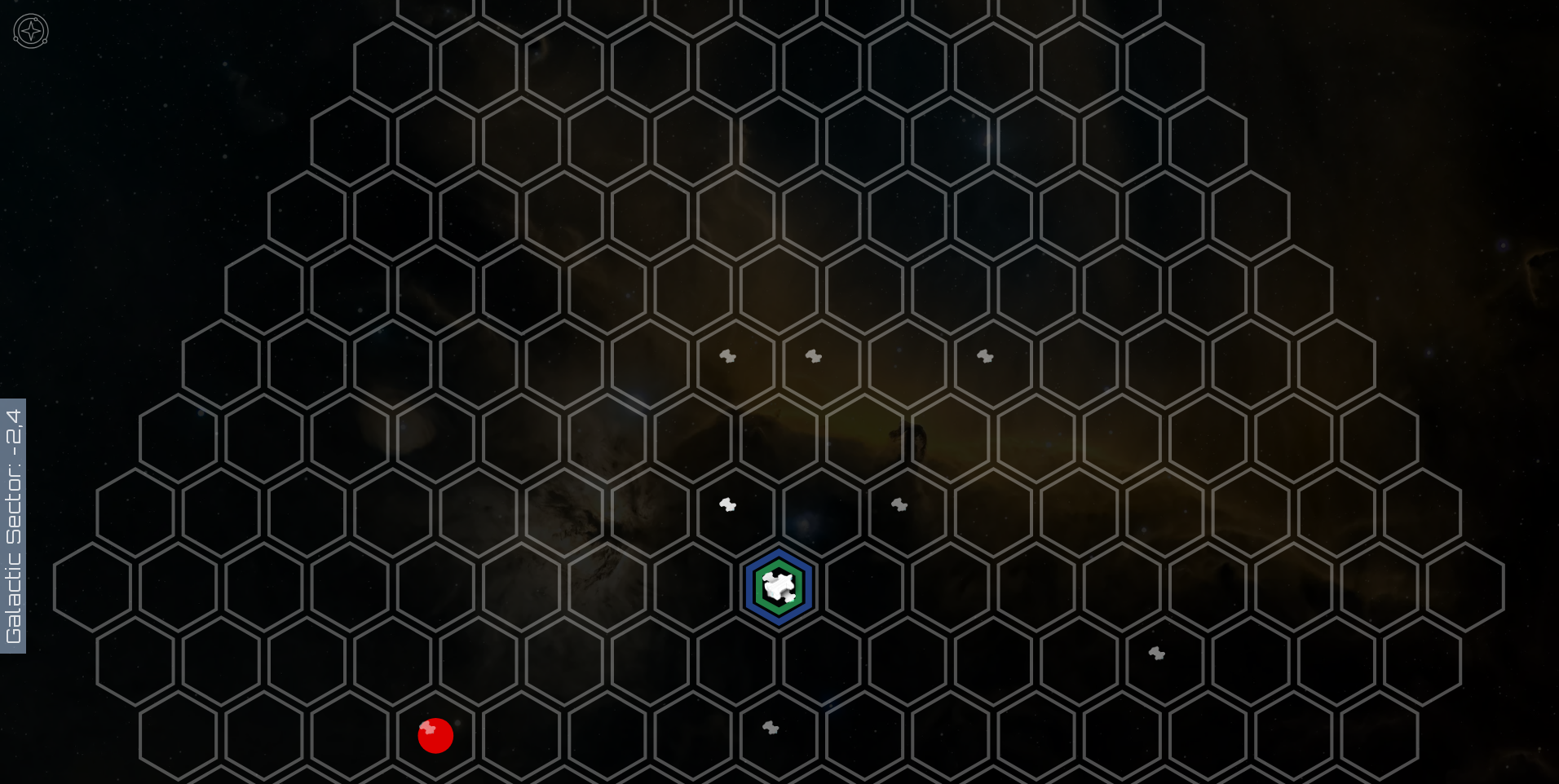
scroll to position [163, 0]
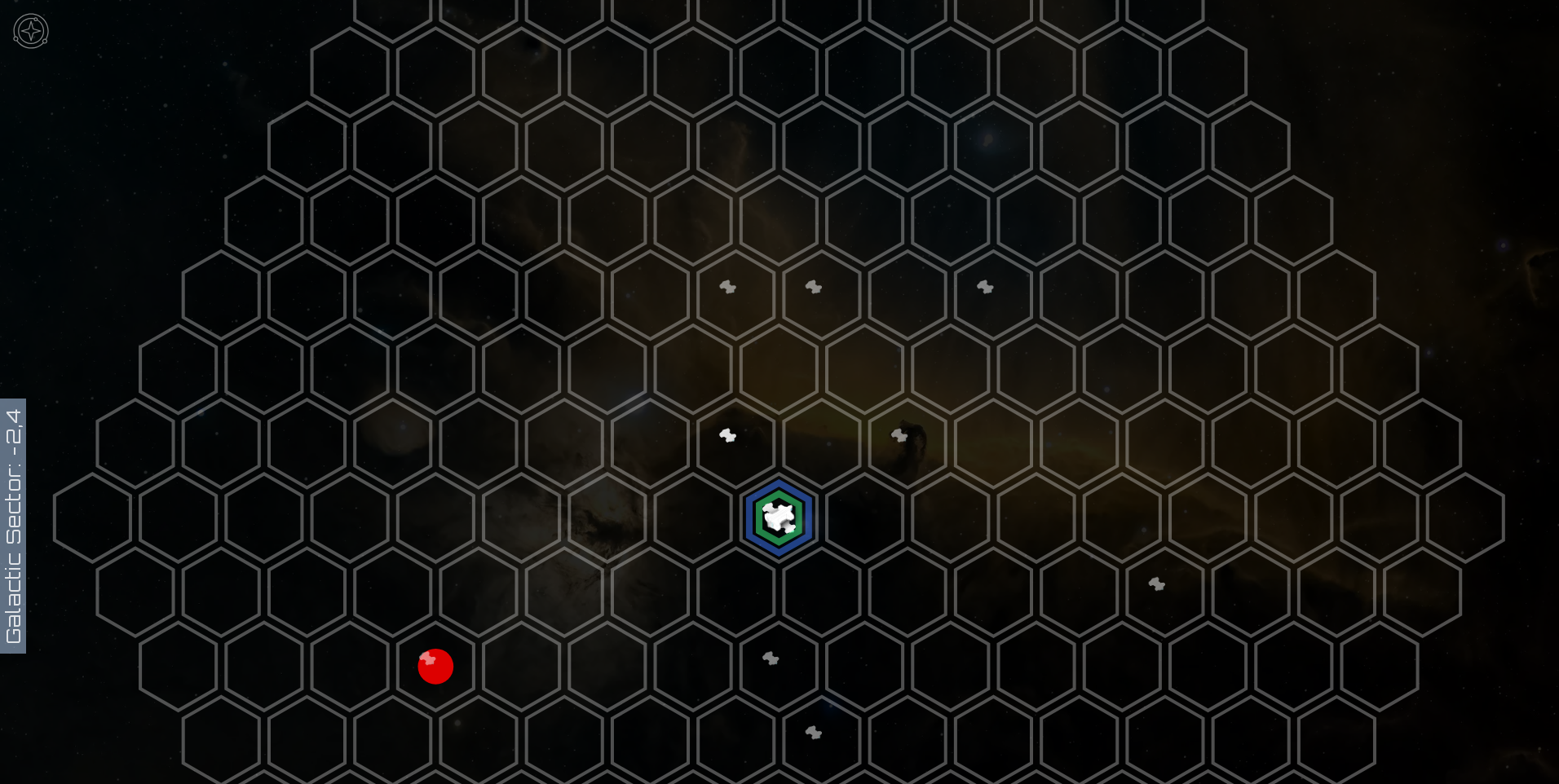
click at [796, 504] on polygon at bounding box center [779, 517] width 76 height 88
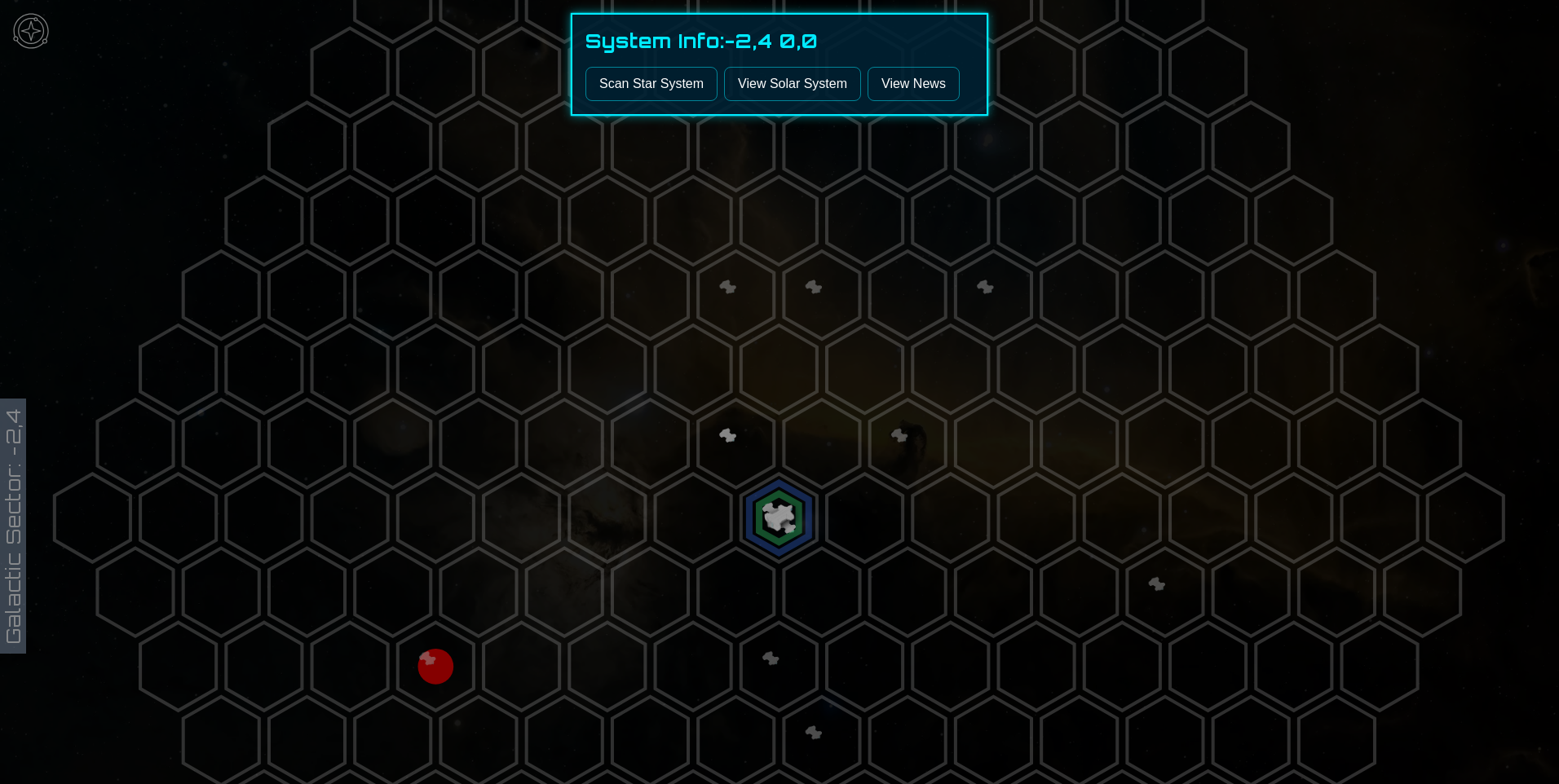
click at [784, 84] on link "View Solar System" at bounding box center [793, 84] width 137 height 34
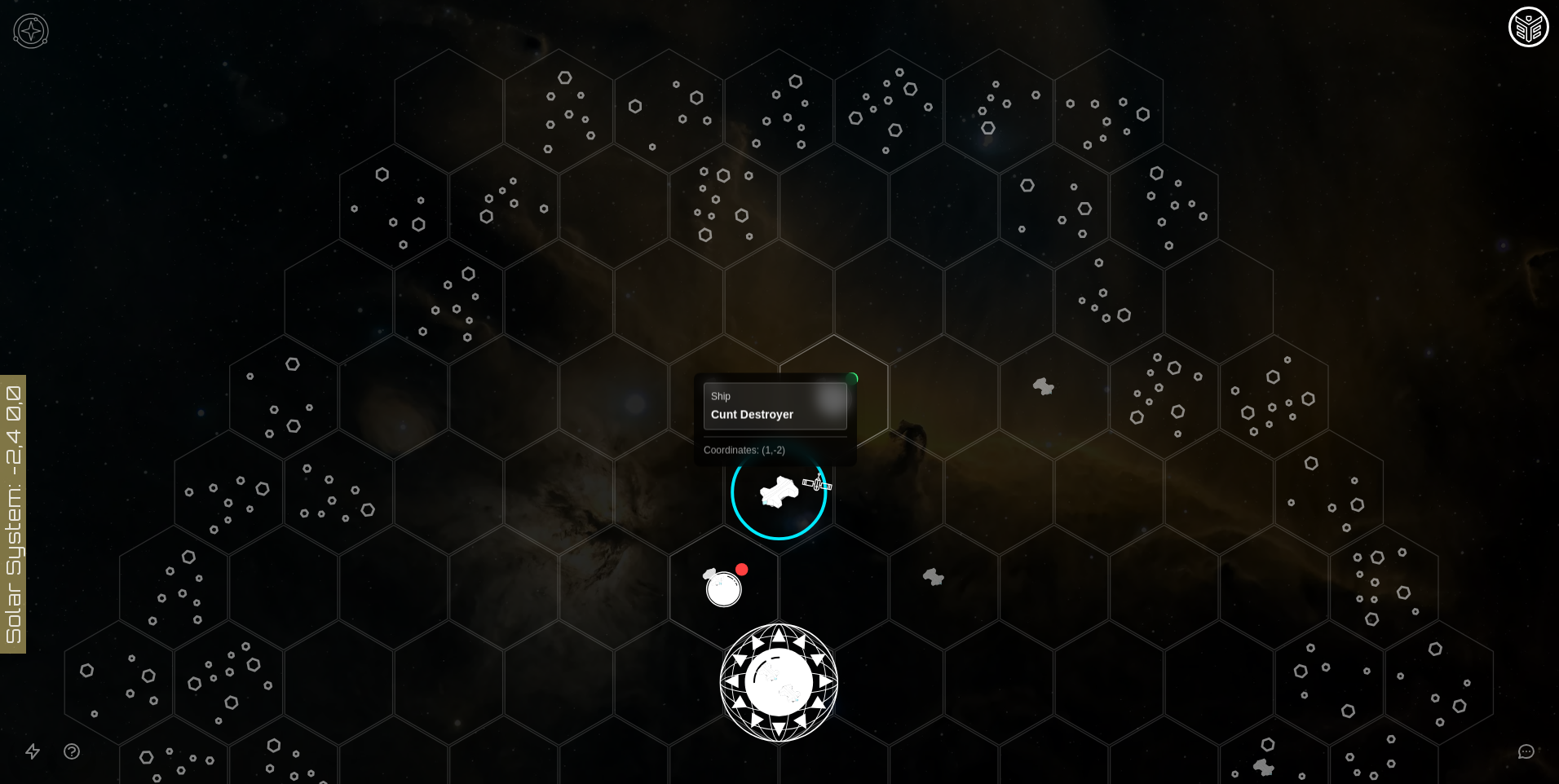
click at [775, 481] on polygon "Hex at coordinates 1,-2, clickable" at bounding box center [779, 491] width 108 height 125
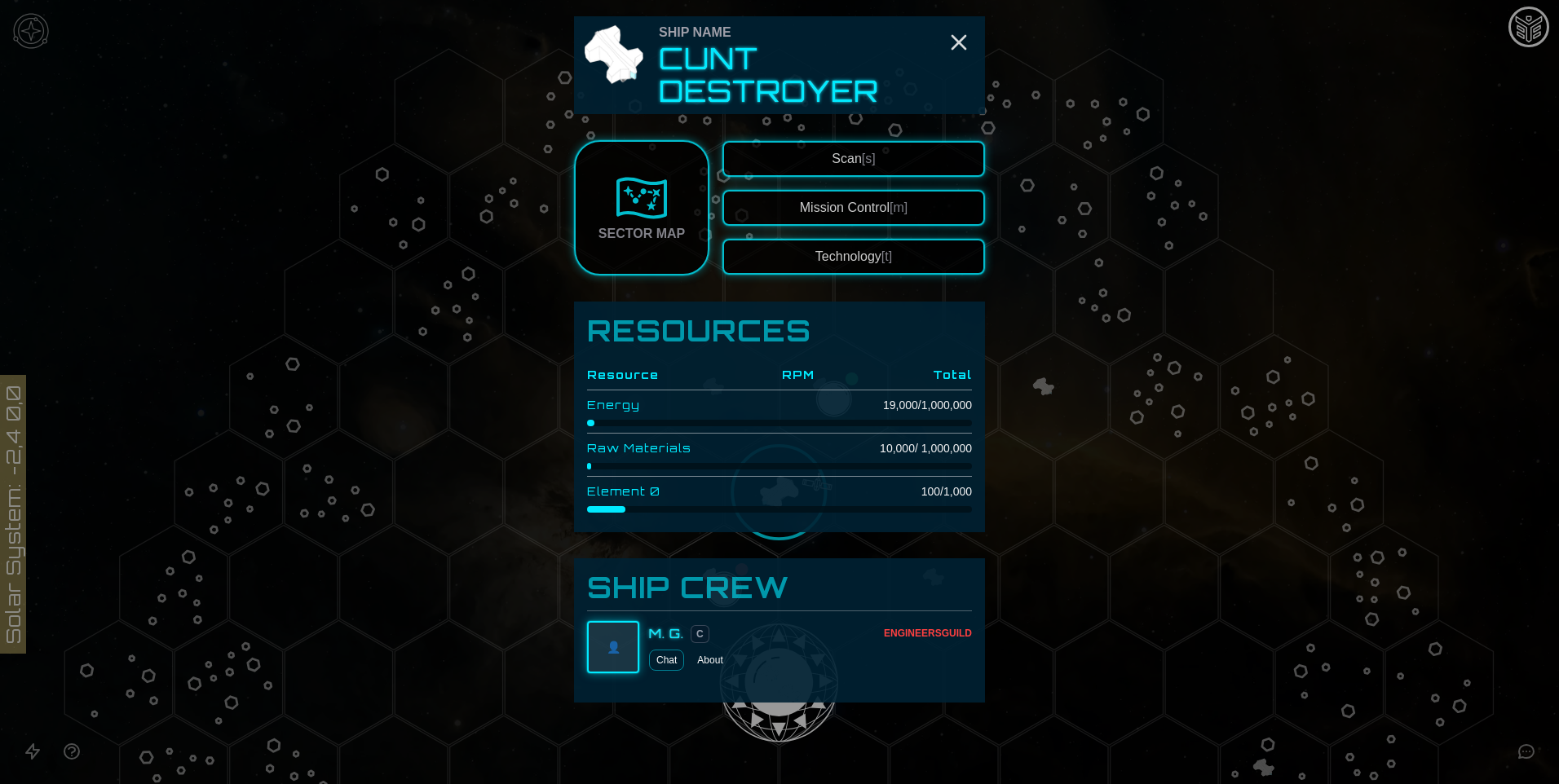
click at [914, 144] on button "Scan [s]" at bounding box center [853, 159] width 263 height 36
